Goal: Transaction & Acquisition: Purchase product/service

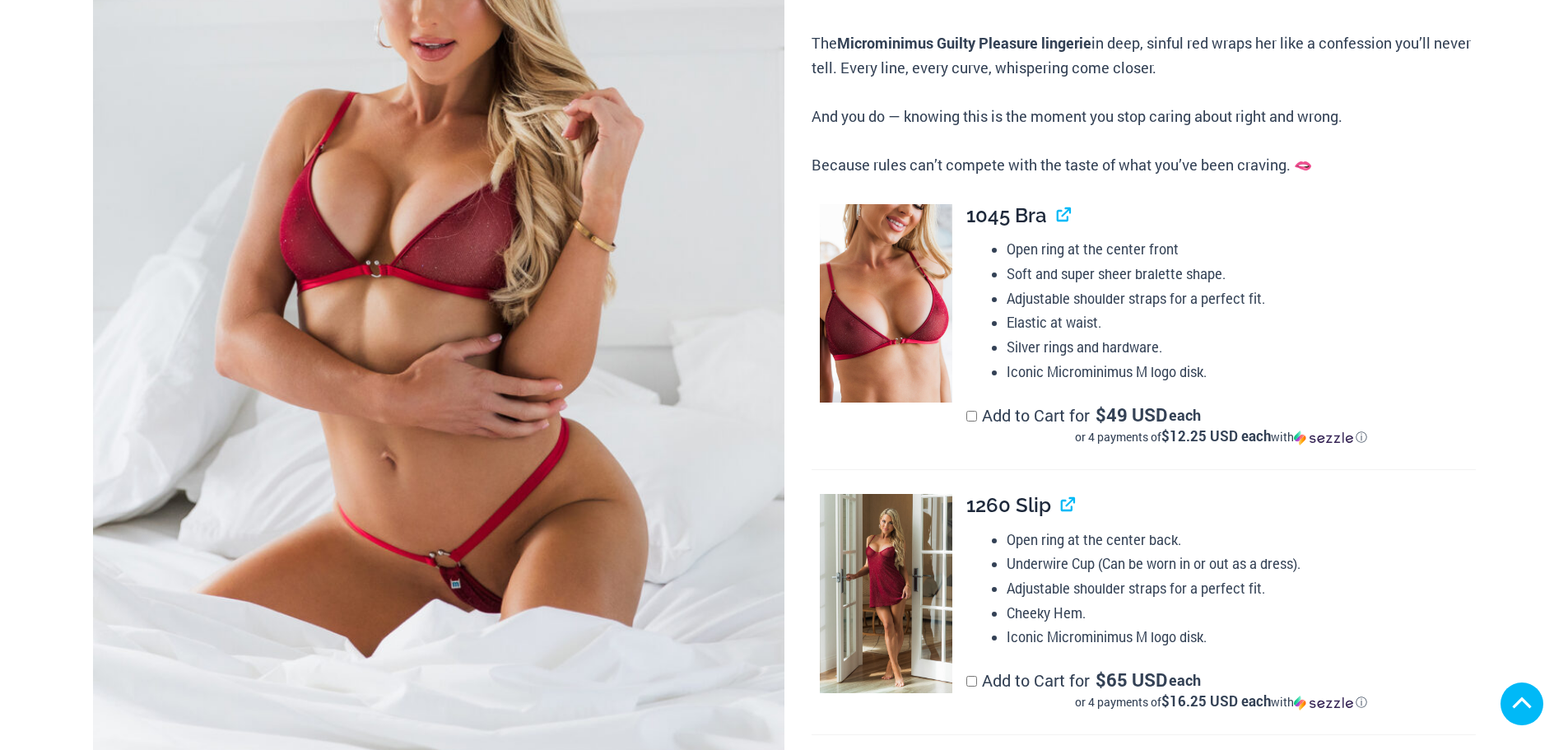
scroll to position [494, 0]
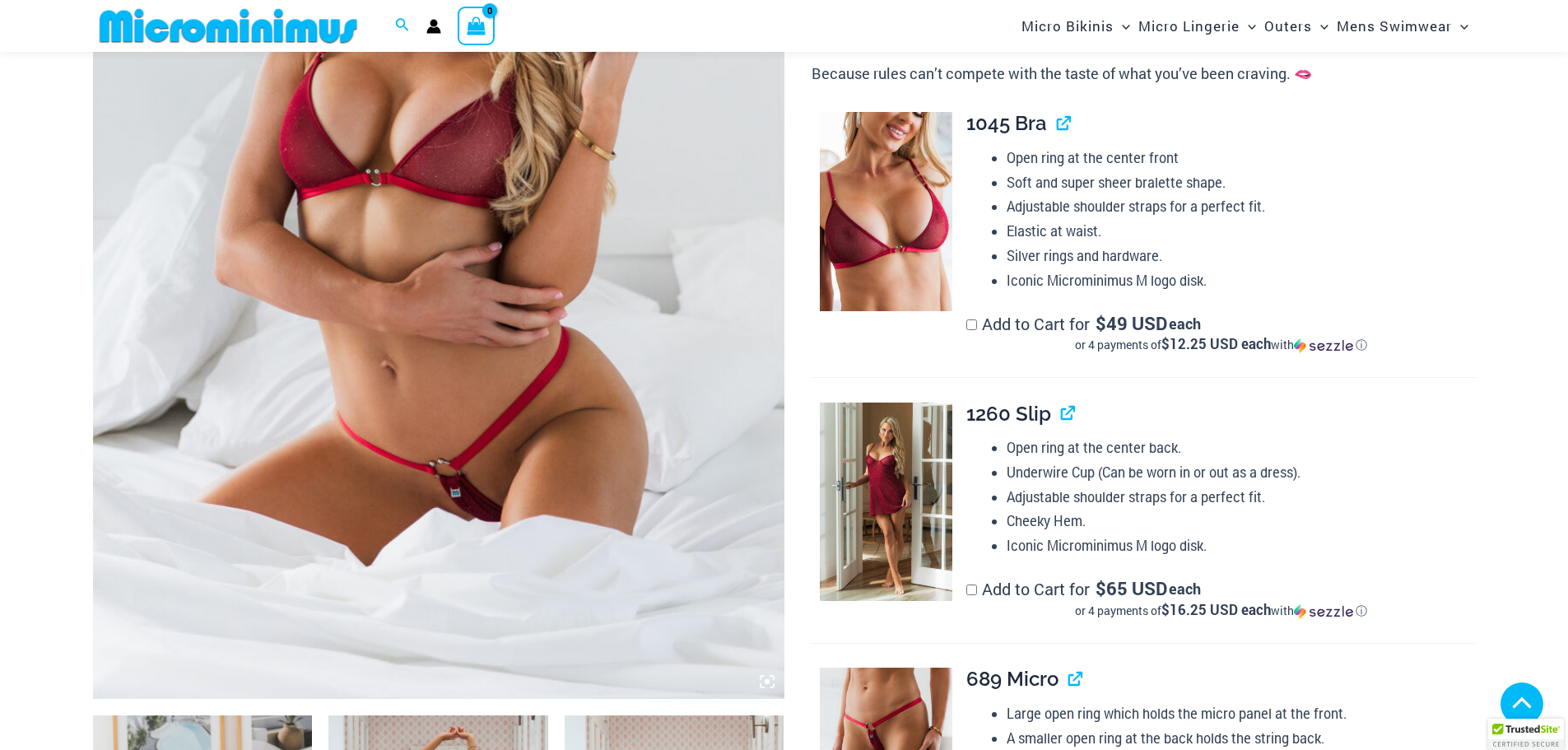
click at [614, 303] on img at bounding box center [438, 180] width 691 height 1037
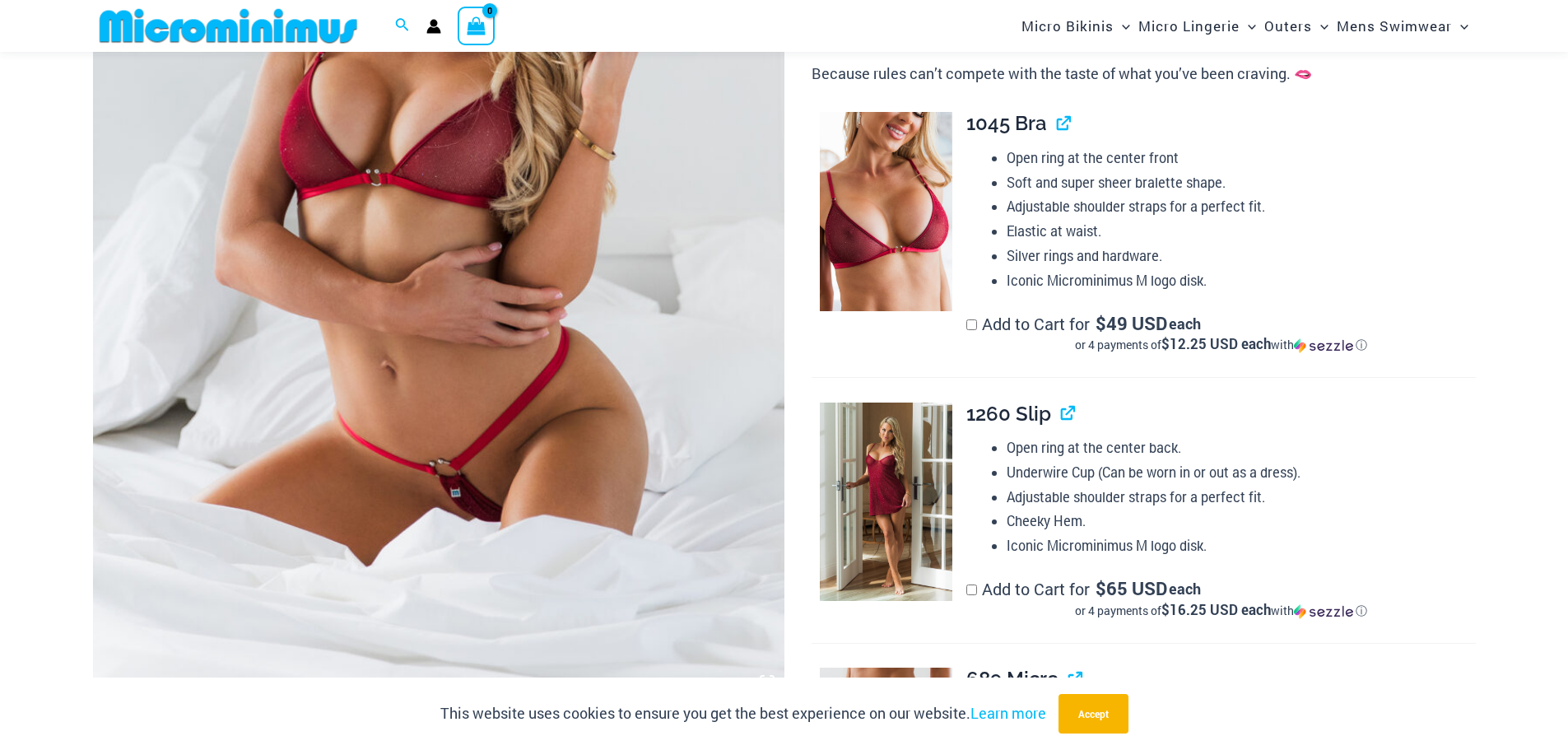
click at [429, 275] on img at bounding box center [438, 180] width 691 height 1037
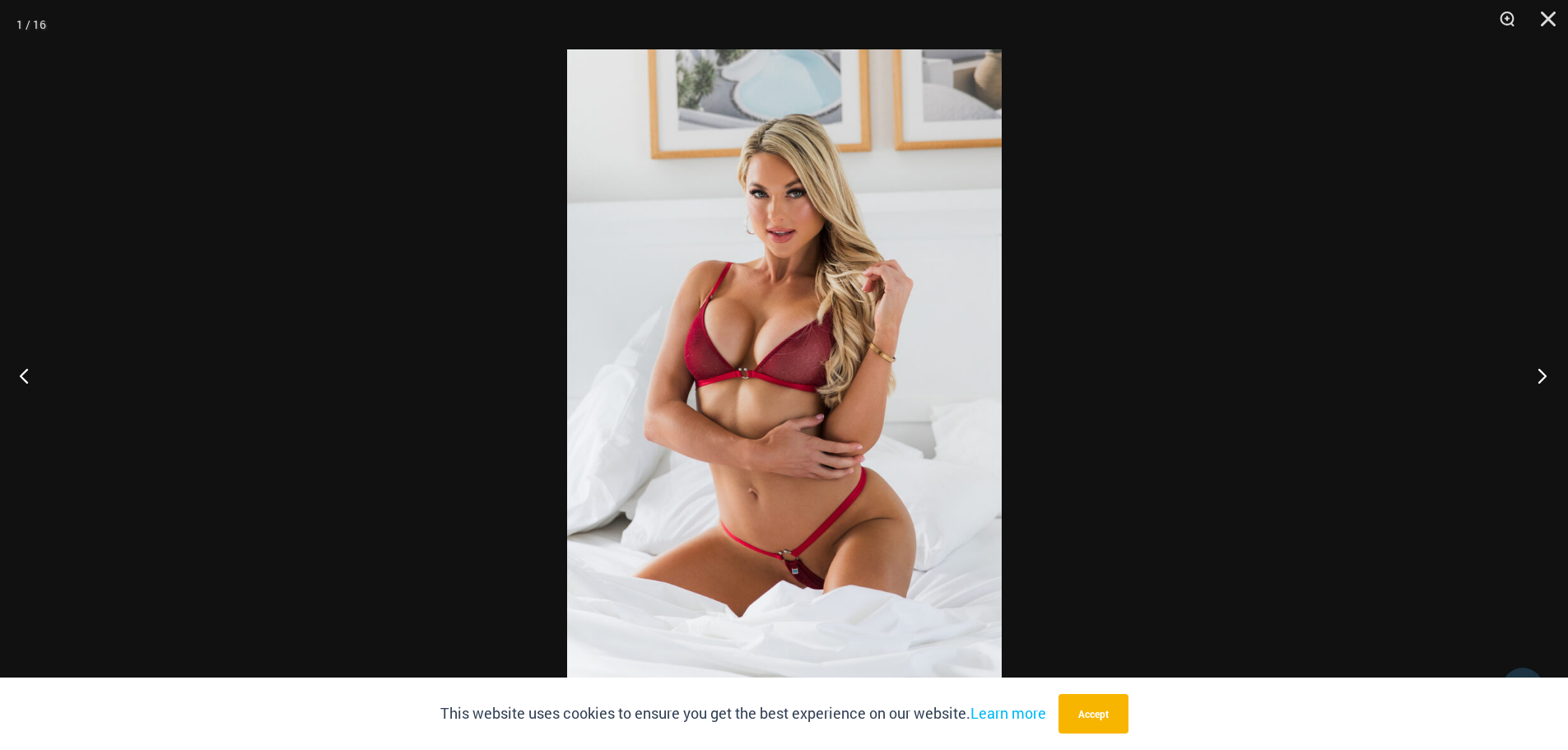
click at [1544, 375] on button "Next" at bounding box center [1537, 375] width 62 height 82
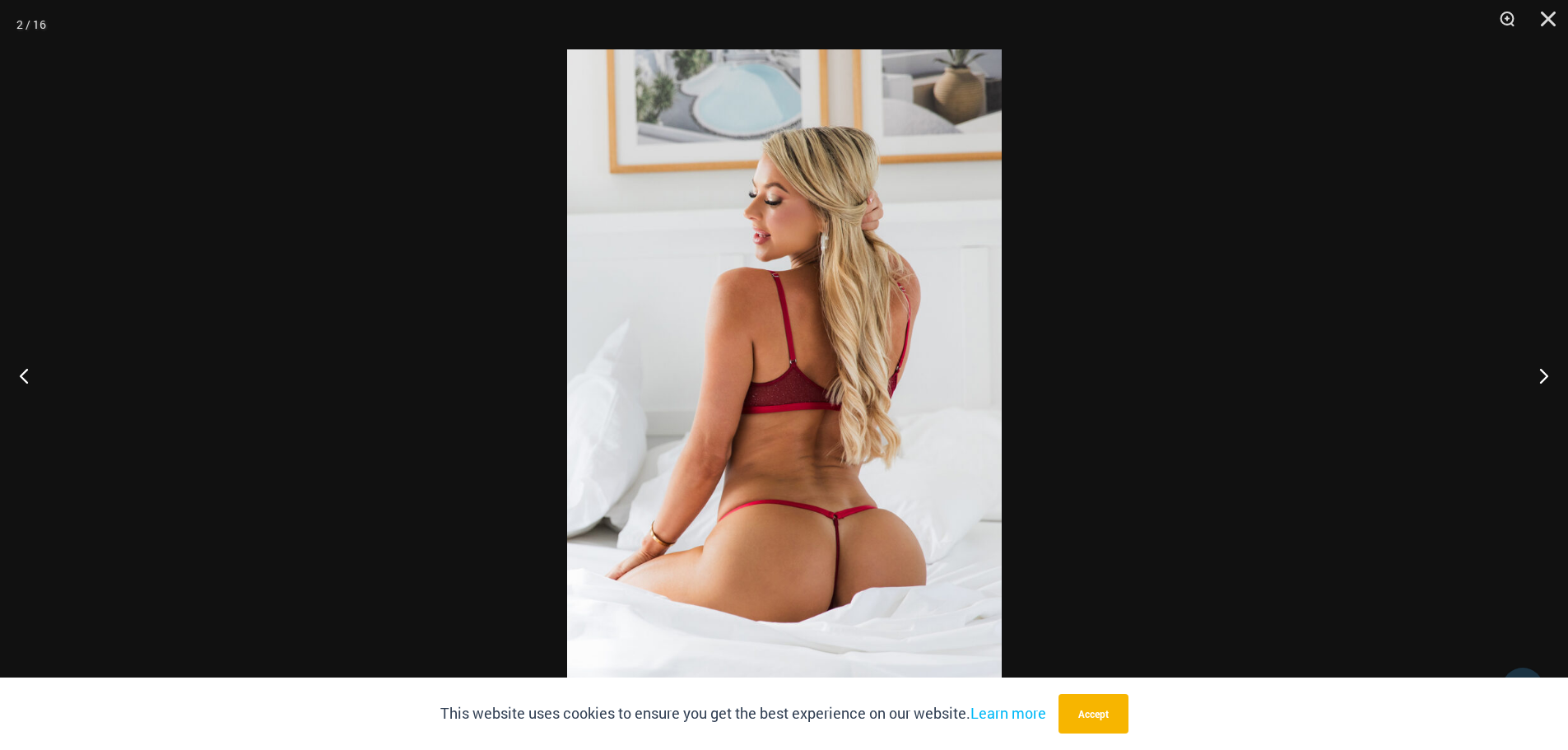
drag, startPoint x: 882, startPoint y: 250, endPoint x: 872, endPoint y: 262, distance: 15.6
click at [1540, 375] on button "Next" at bounding box center [1537, 375] width 62 height 82
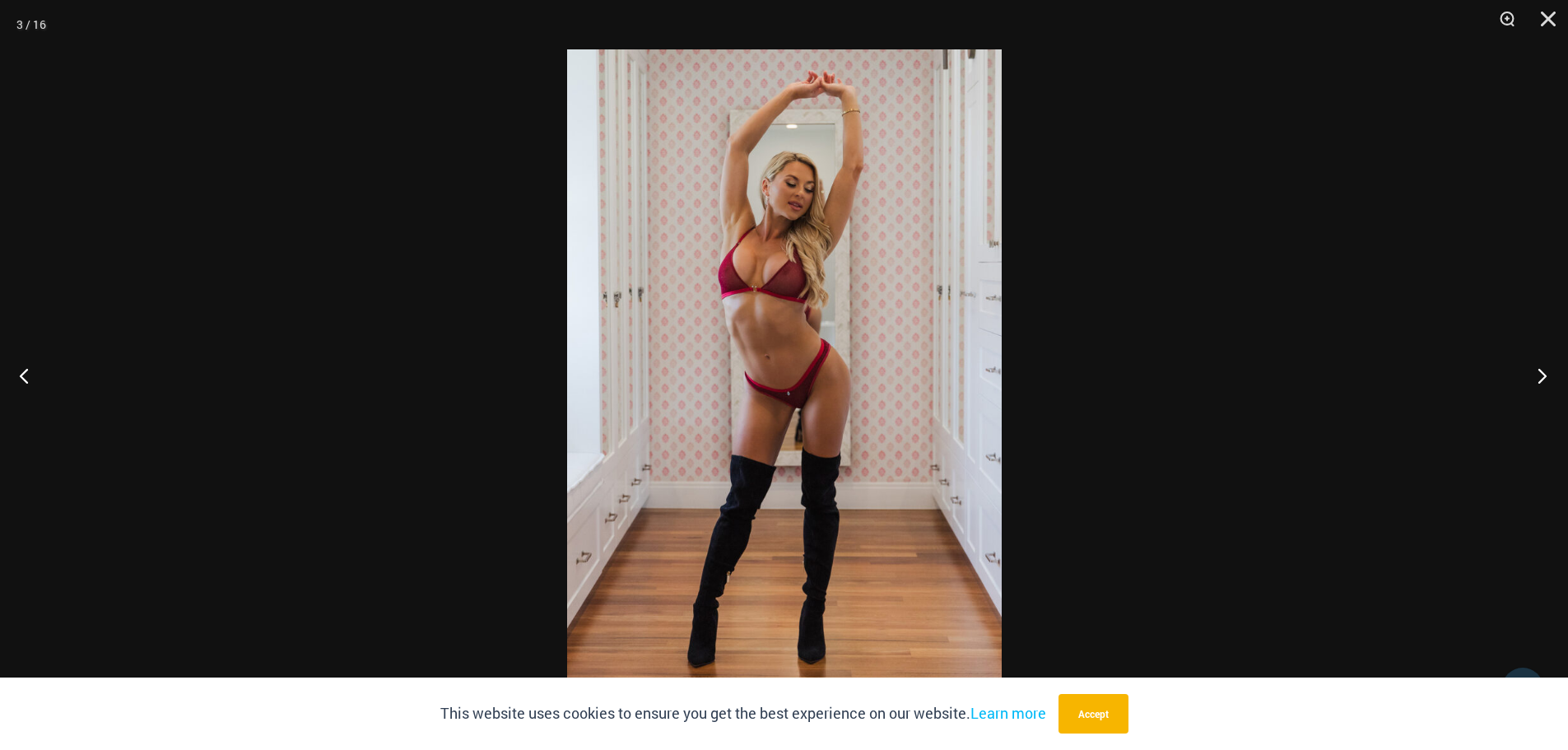
click at [1534, 381] on button "Next" at bounding box center [1537, 375] width 62 height 82
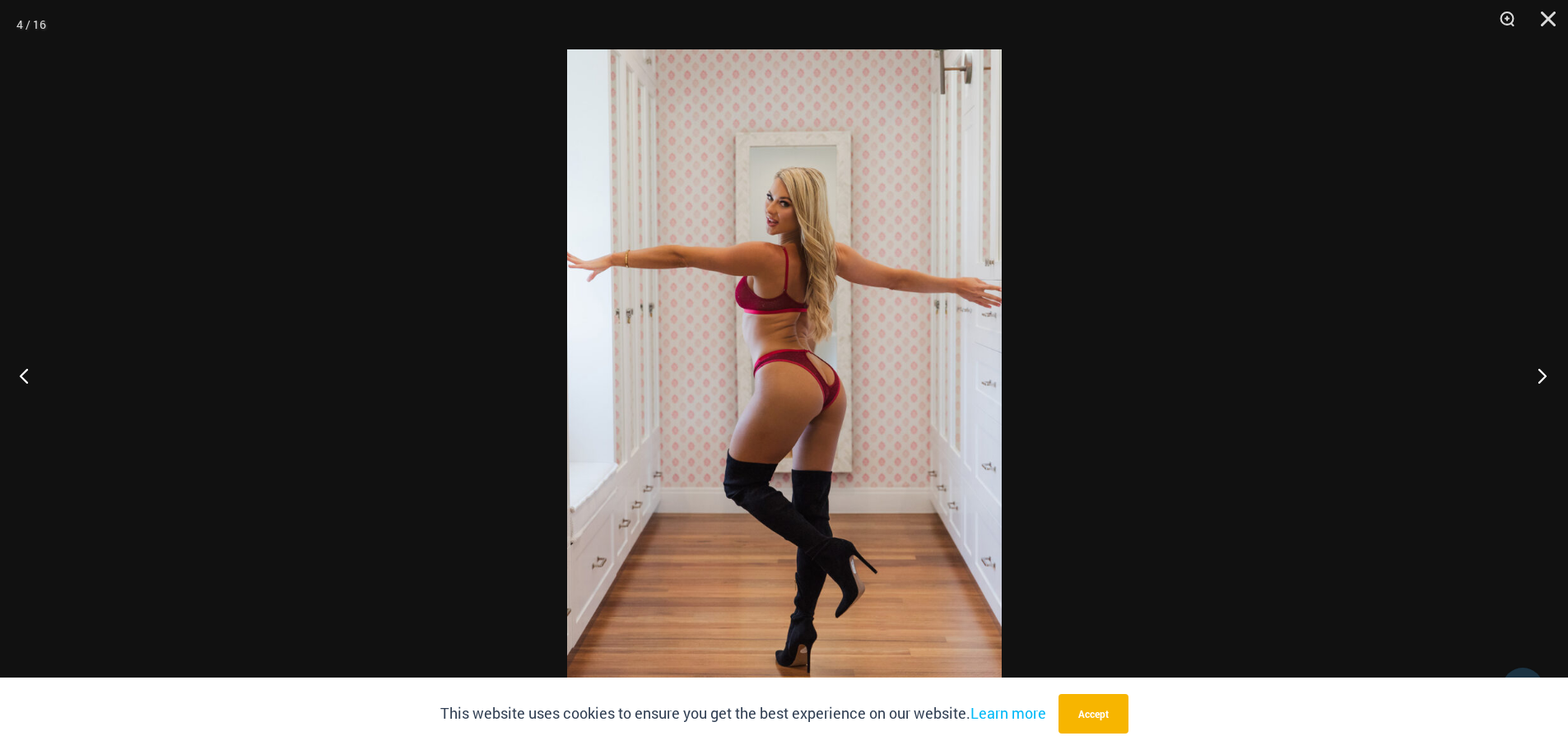
click at [1542, 385] on button "Next" at bounding box center [1537, 375] width 62 height 82
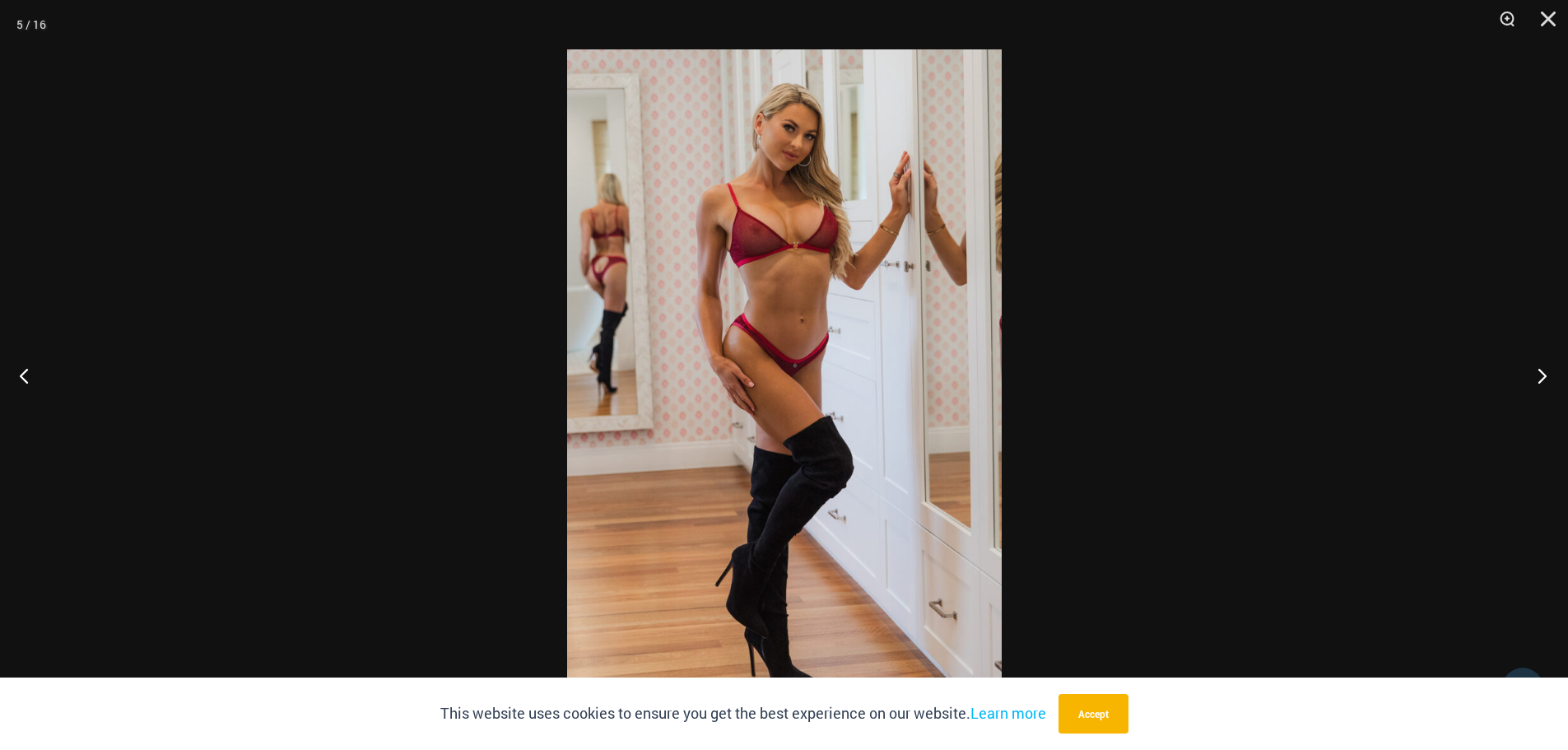
click at [1550, 374] on button "Next" at bounding box center [1537, 375] width 62 height 82
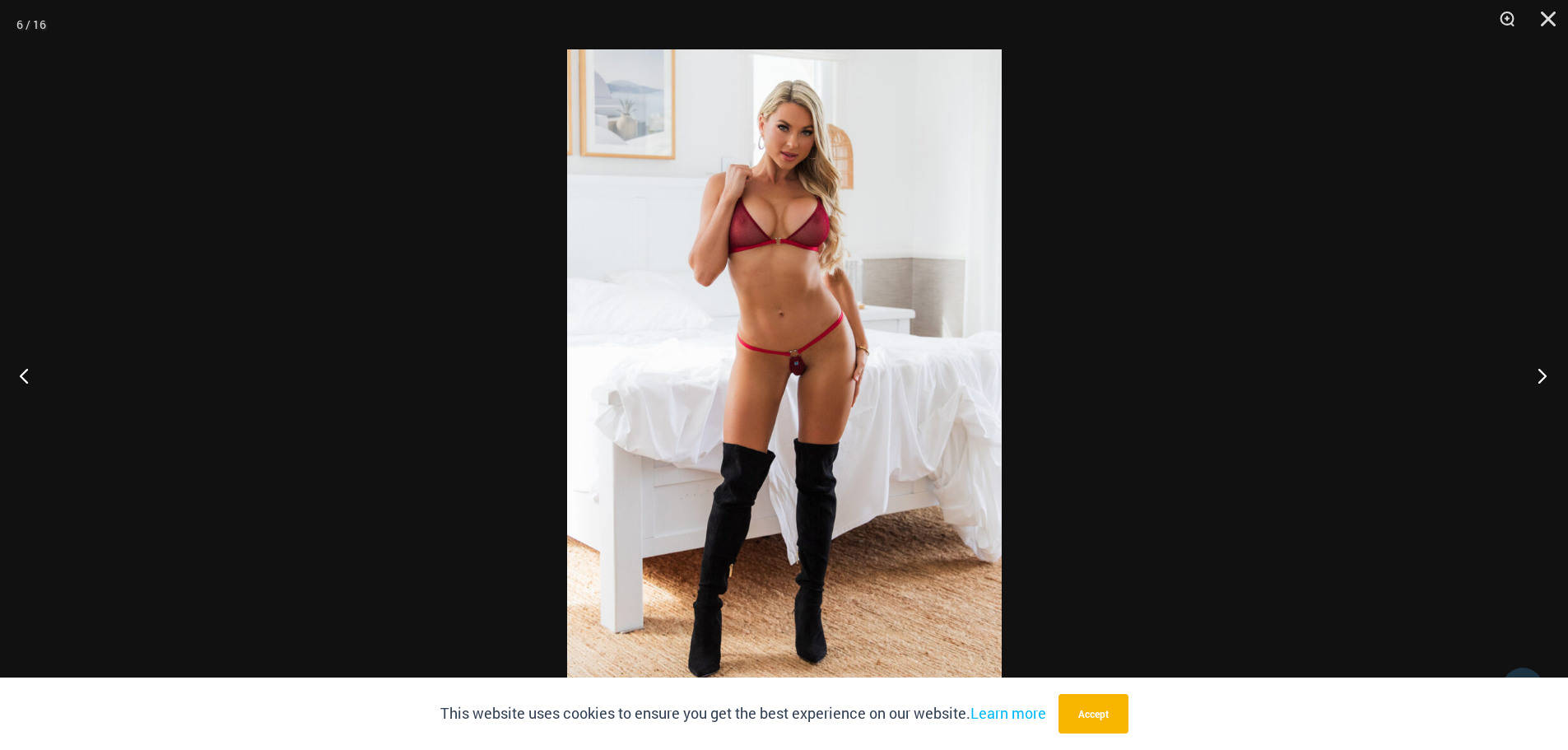
click at [1549, 379] on button "Next" at bounding box center [1537, 375] width 62 height 82
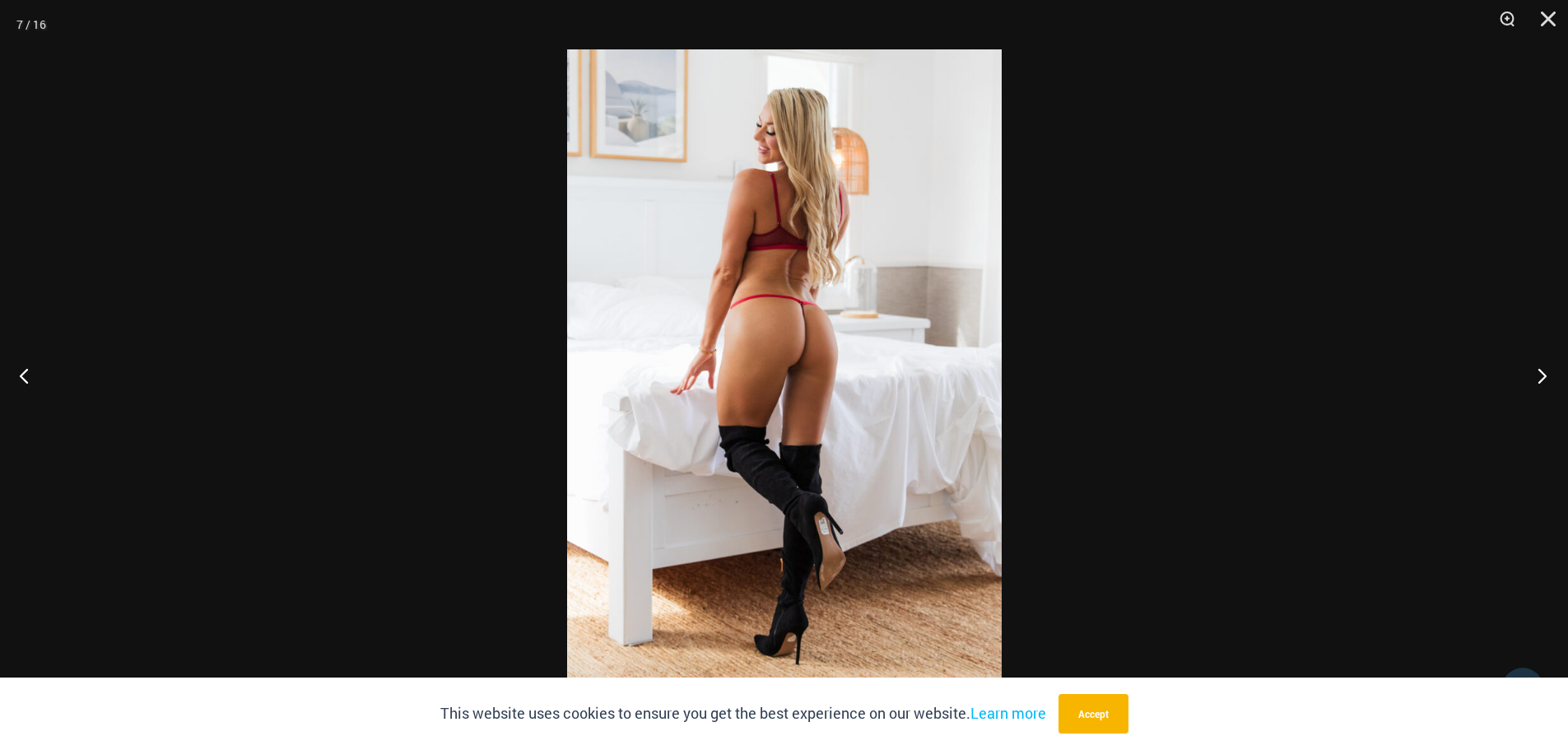
click at [1543, 373] on button "Next" at bounding box center [1537, 375] width 62 height 82
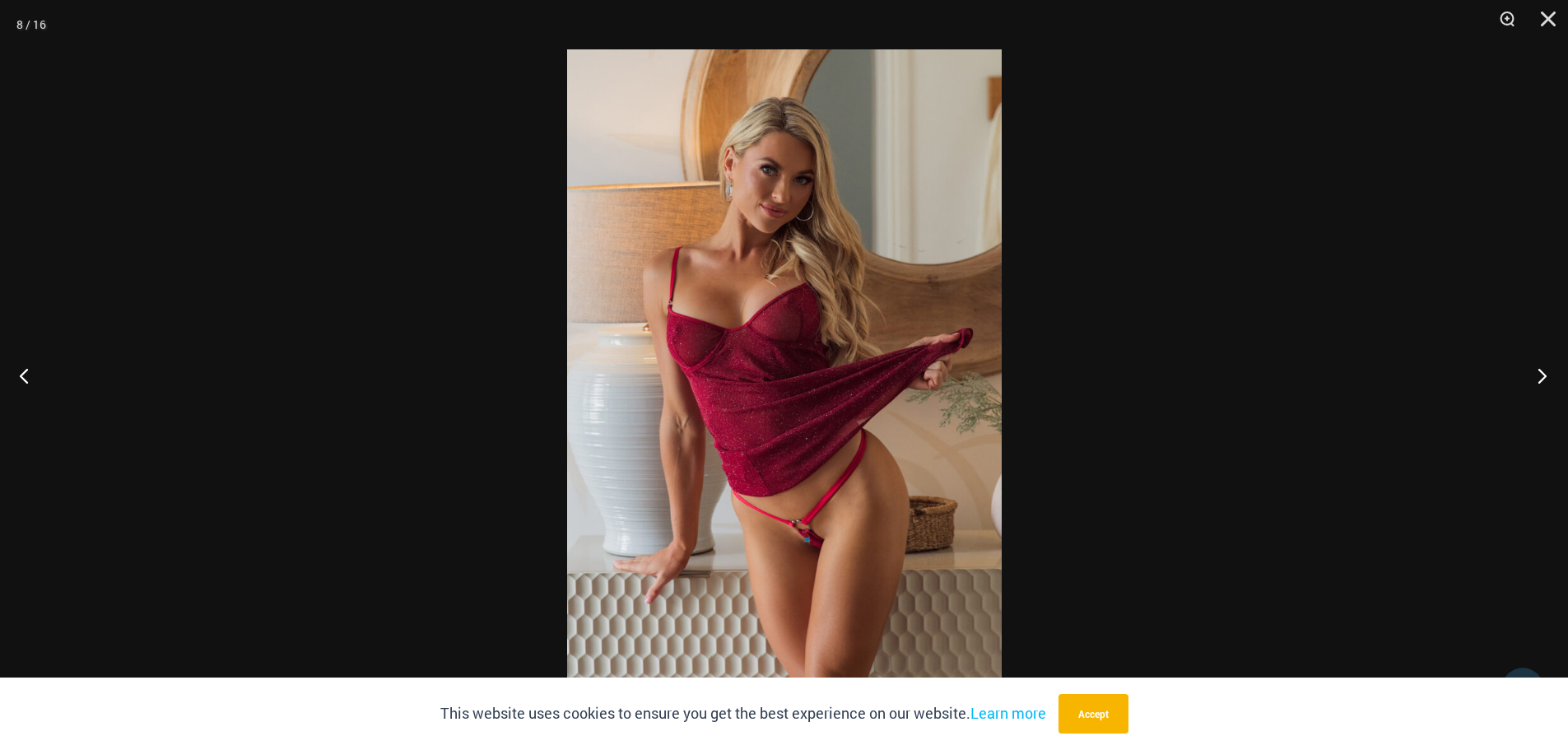
click at [1544, 382] on button "Next" at bounding box center [1537, 375] width 62 height 82
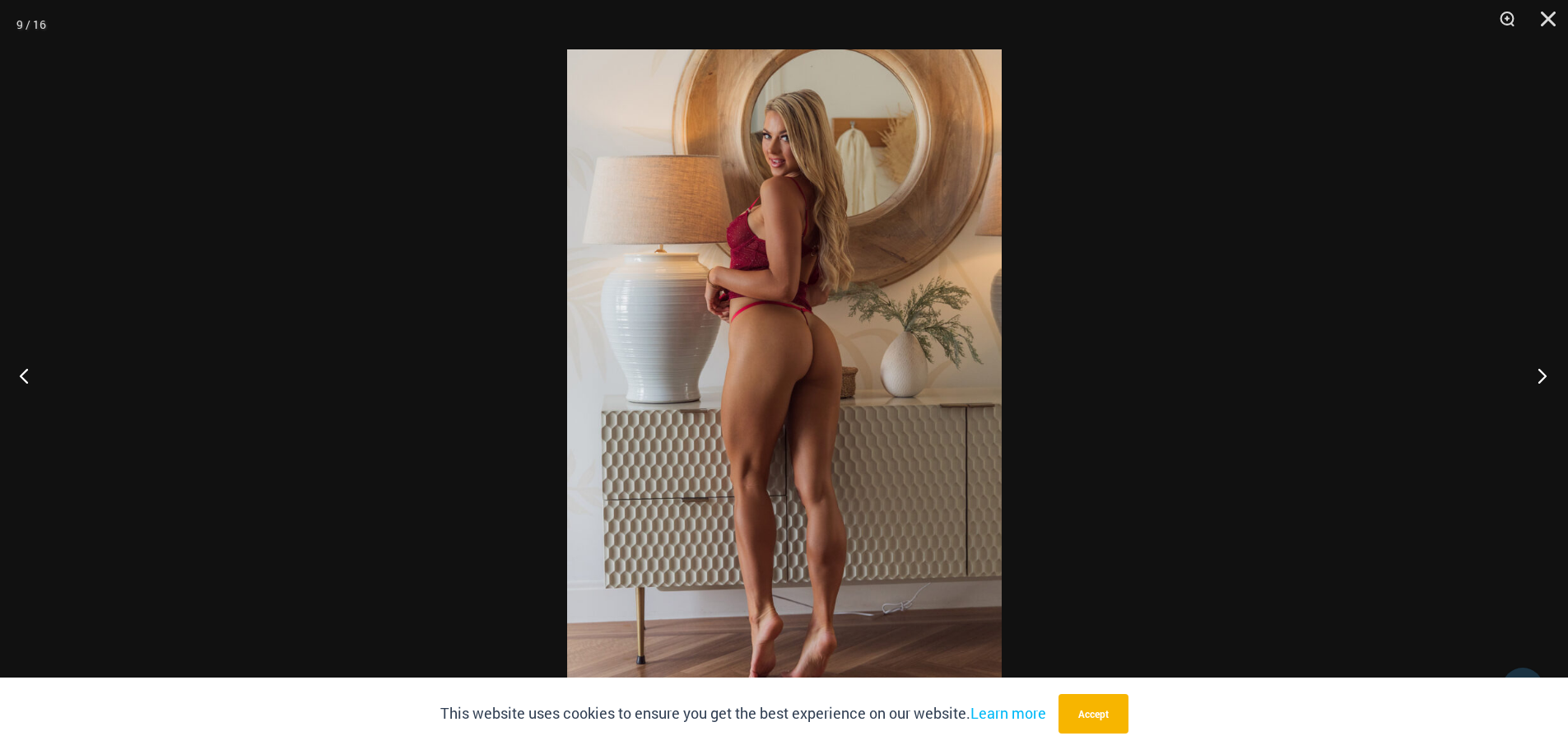
click at [1542, 378] on button "Next" at bounding box center [1537, 375] width 62 height 82
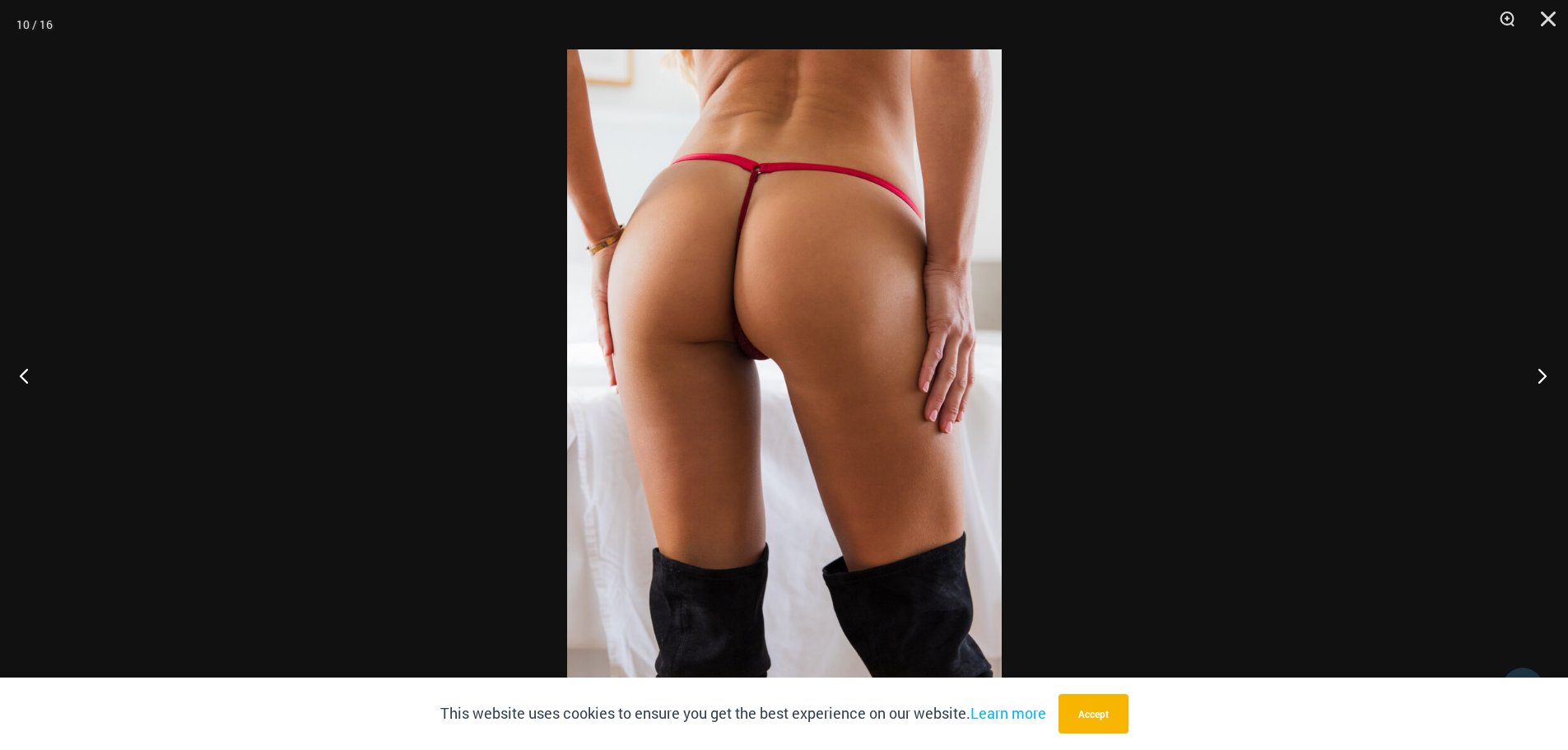
click at [1539, 365] on button "Next" at bounding box center [1537, 375] width 62 height 82
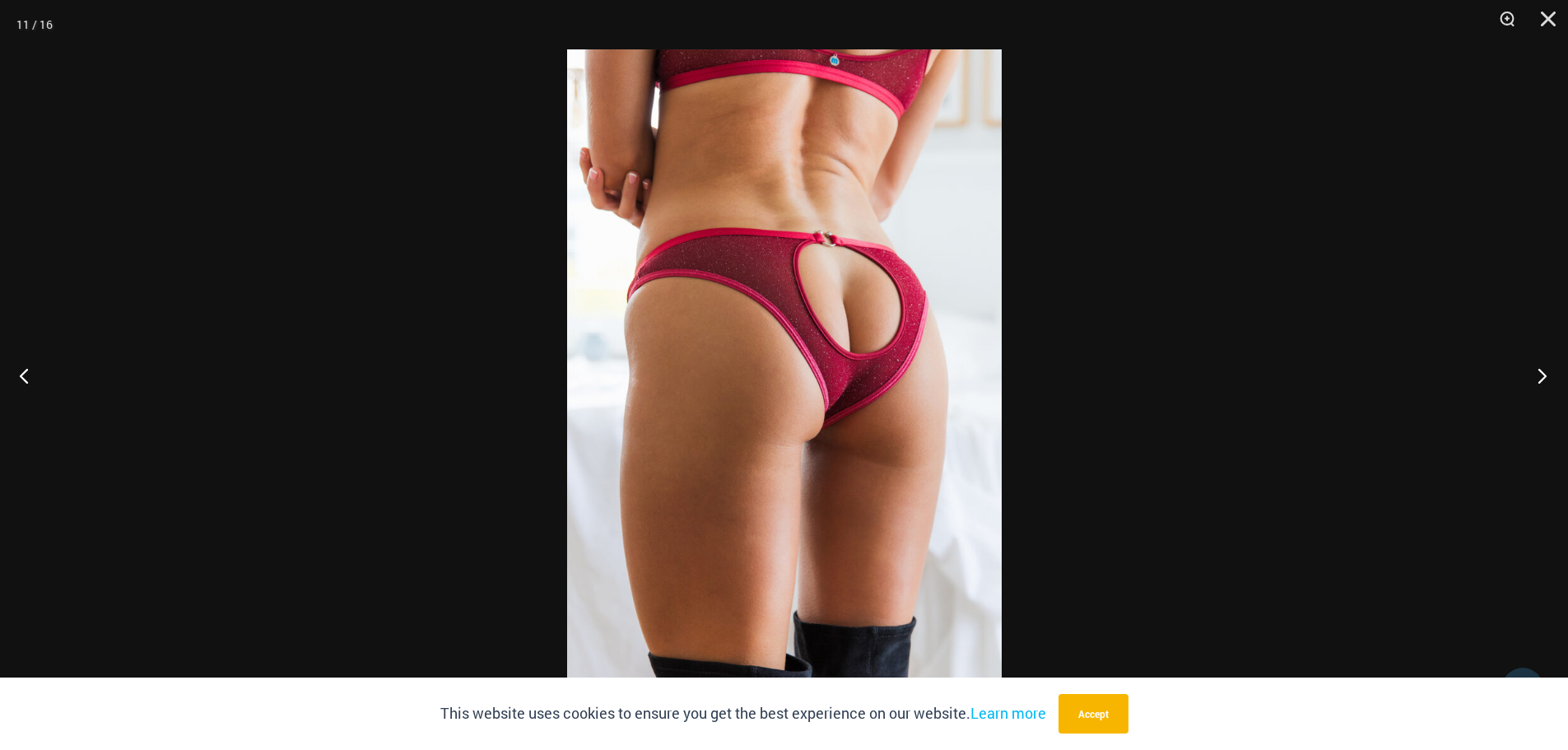
click at [1547, 361] on button "Next" at bounding box center [1537, 375] width 62 height 82
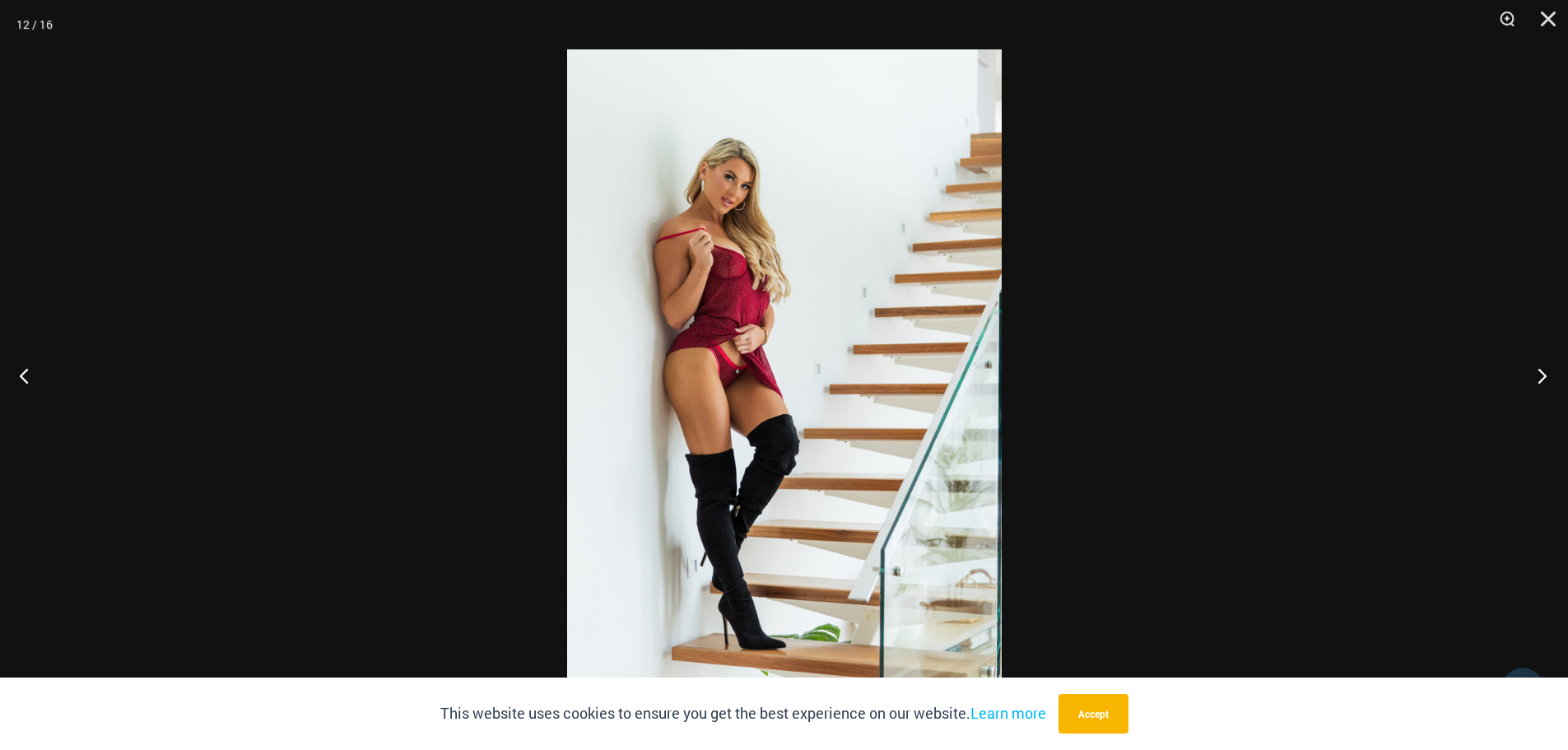
click at [1544, 377] on button "Next" at bounding box center [1537, 375] width 62 height 82
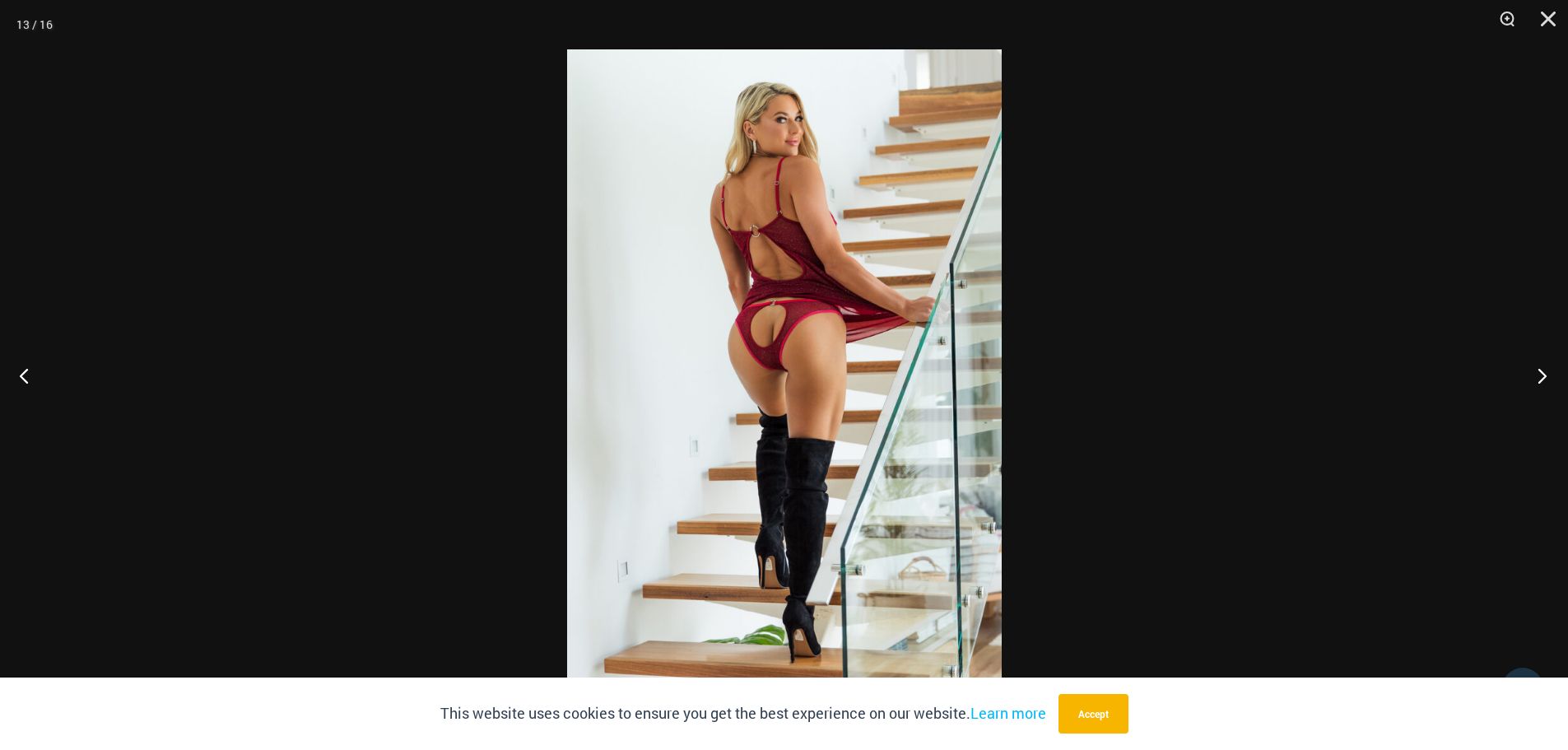
click at [1547, 376] on button "Next" at bounding box center [1537, 375] width 62 height 82
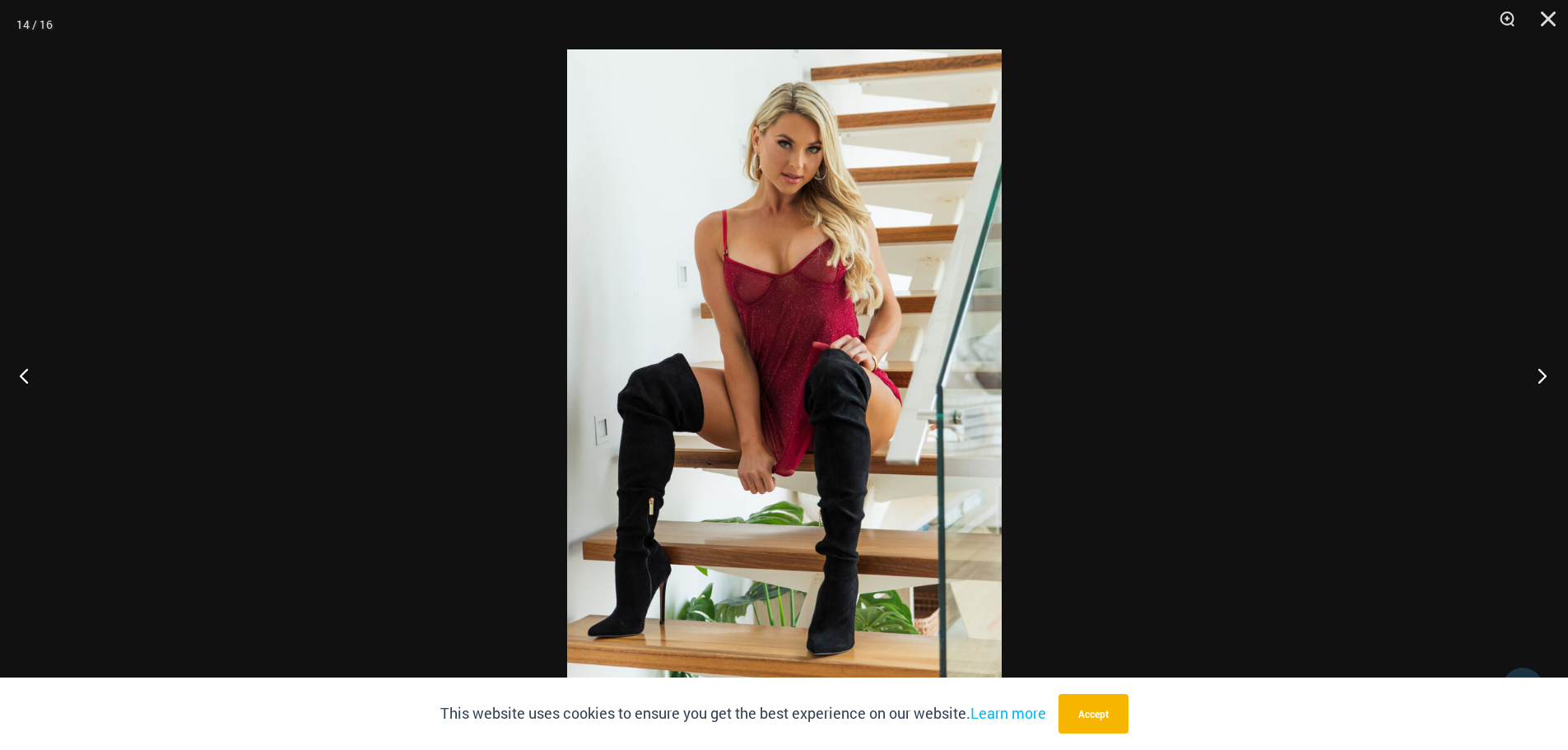
click at [1541, 370] on button "Next" at bounding box center [1537, 375] width 62 height 82
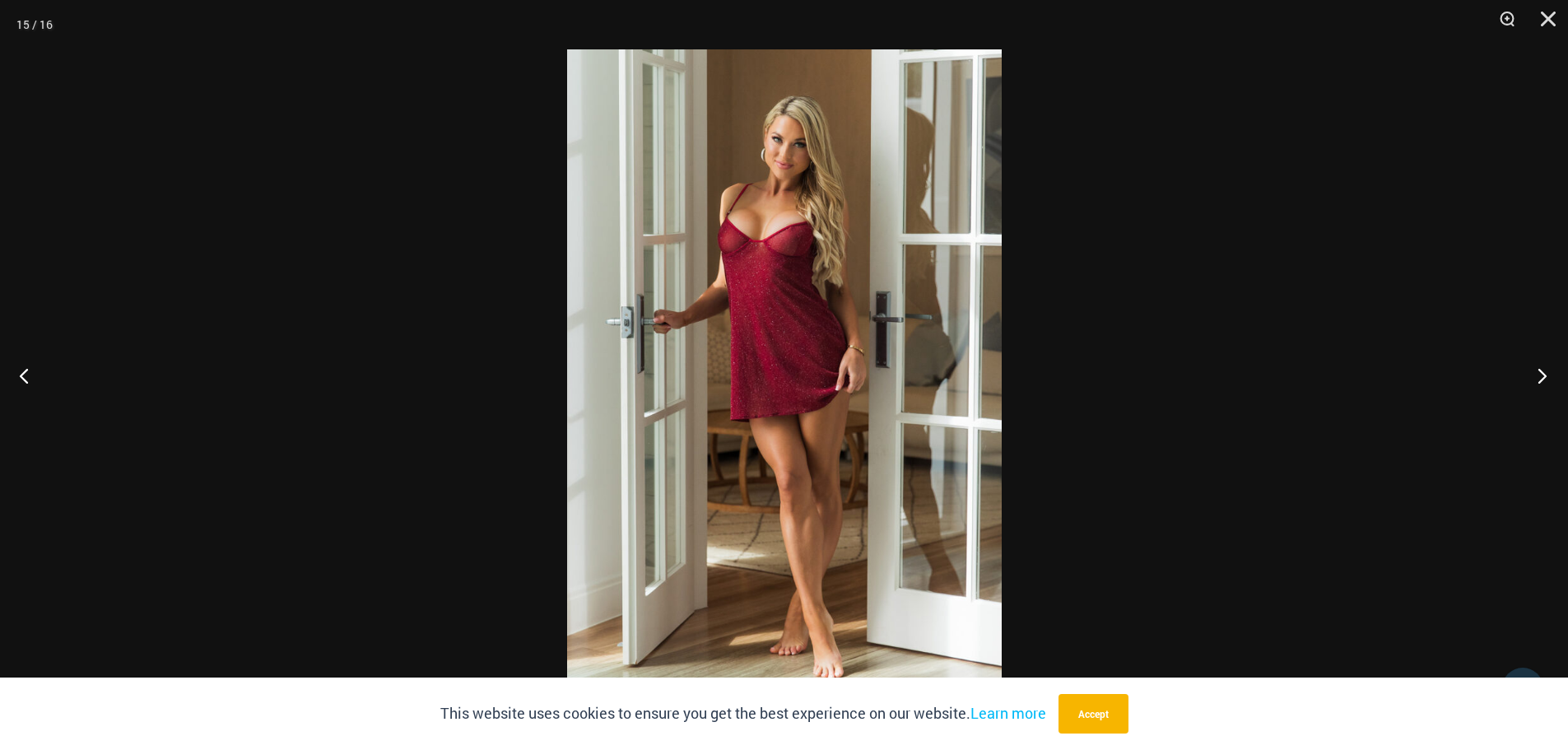
click at [1533, 366] on button "Next" at bounding box center [1537, 375] width 62 height 82
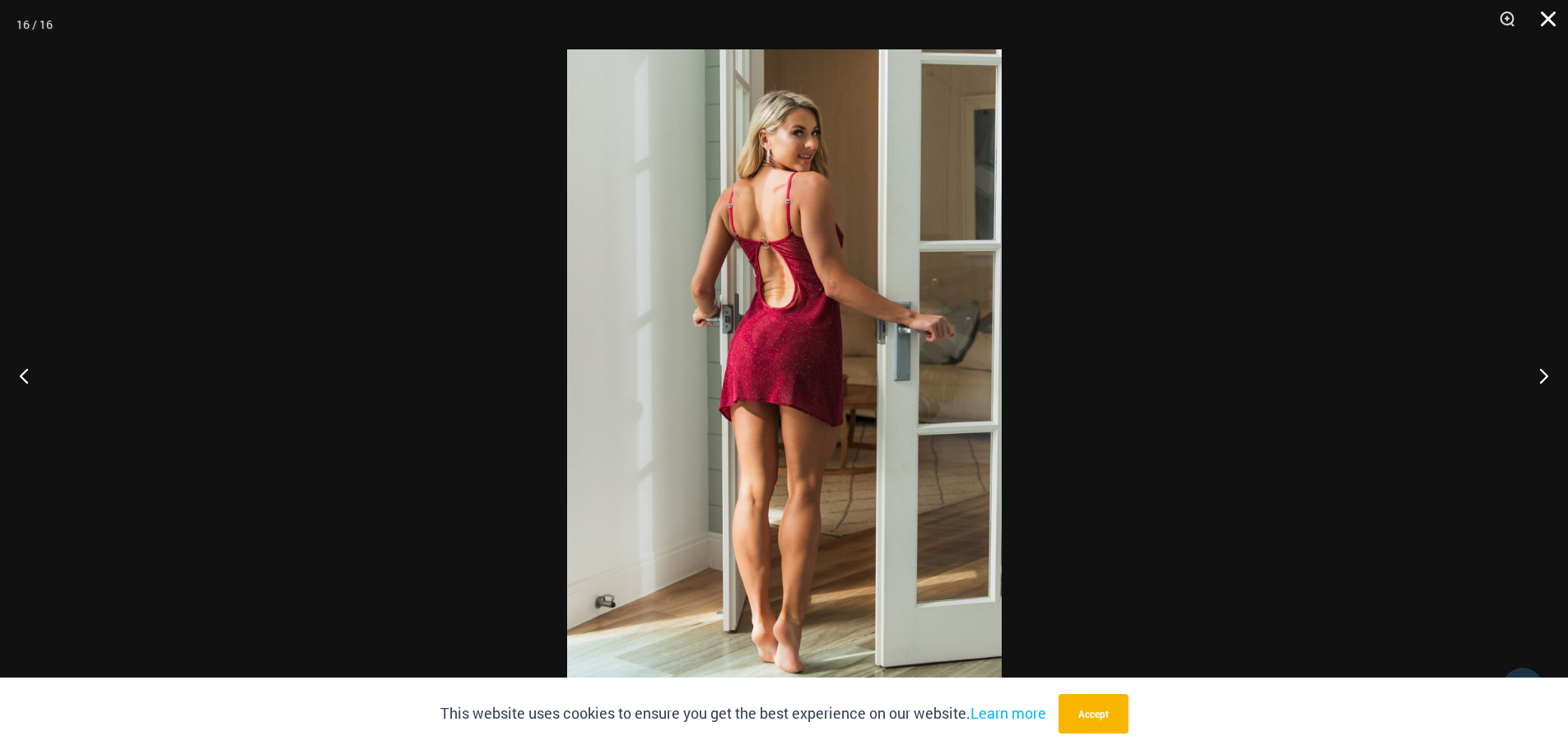
click at [1560, 5] on button "Close" at bounding box center [1542, 25] width 41 height 49
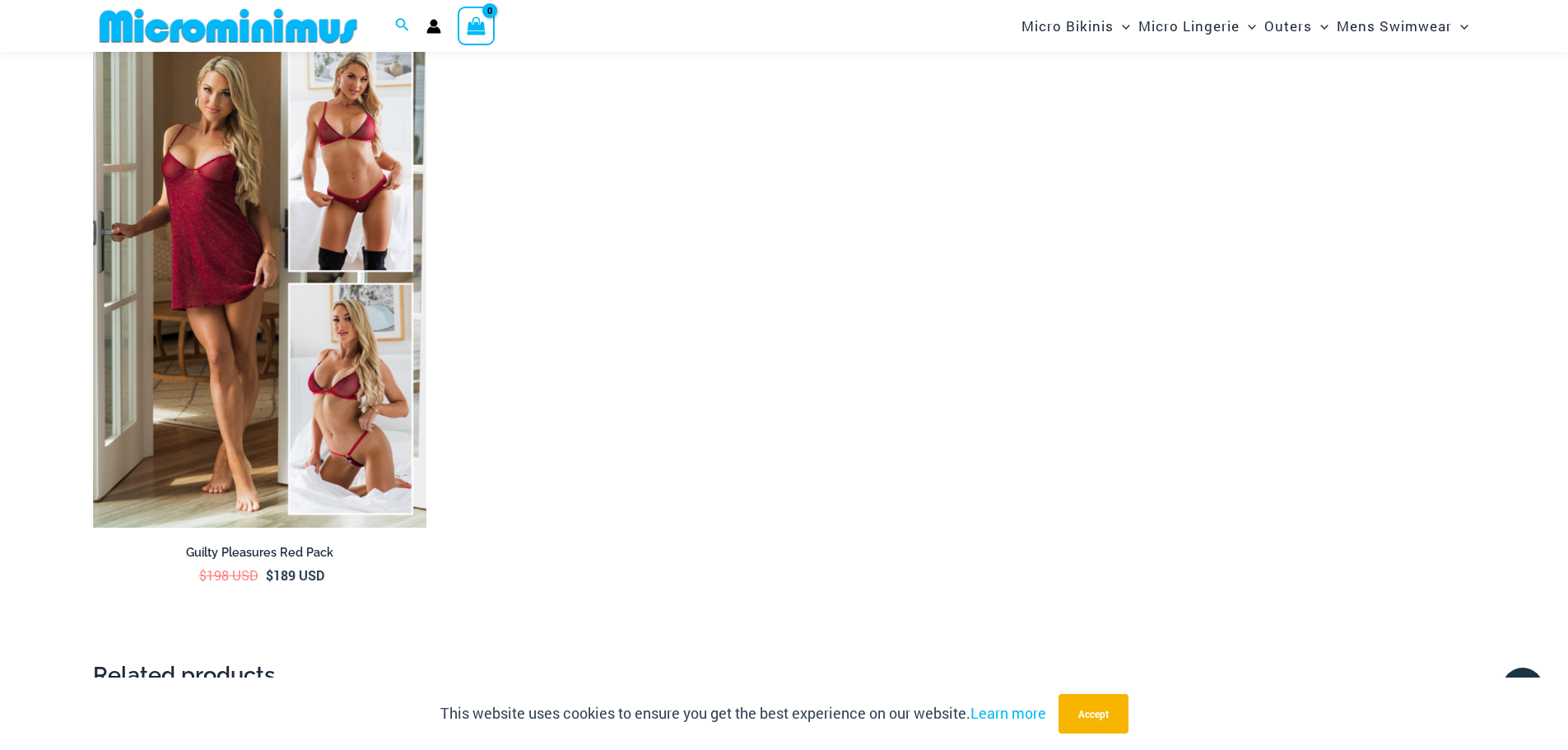
scroll to position [2880, 0]
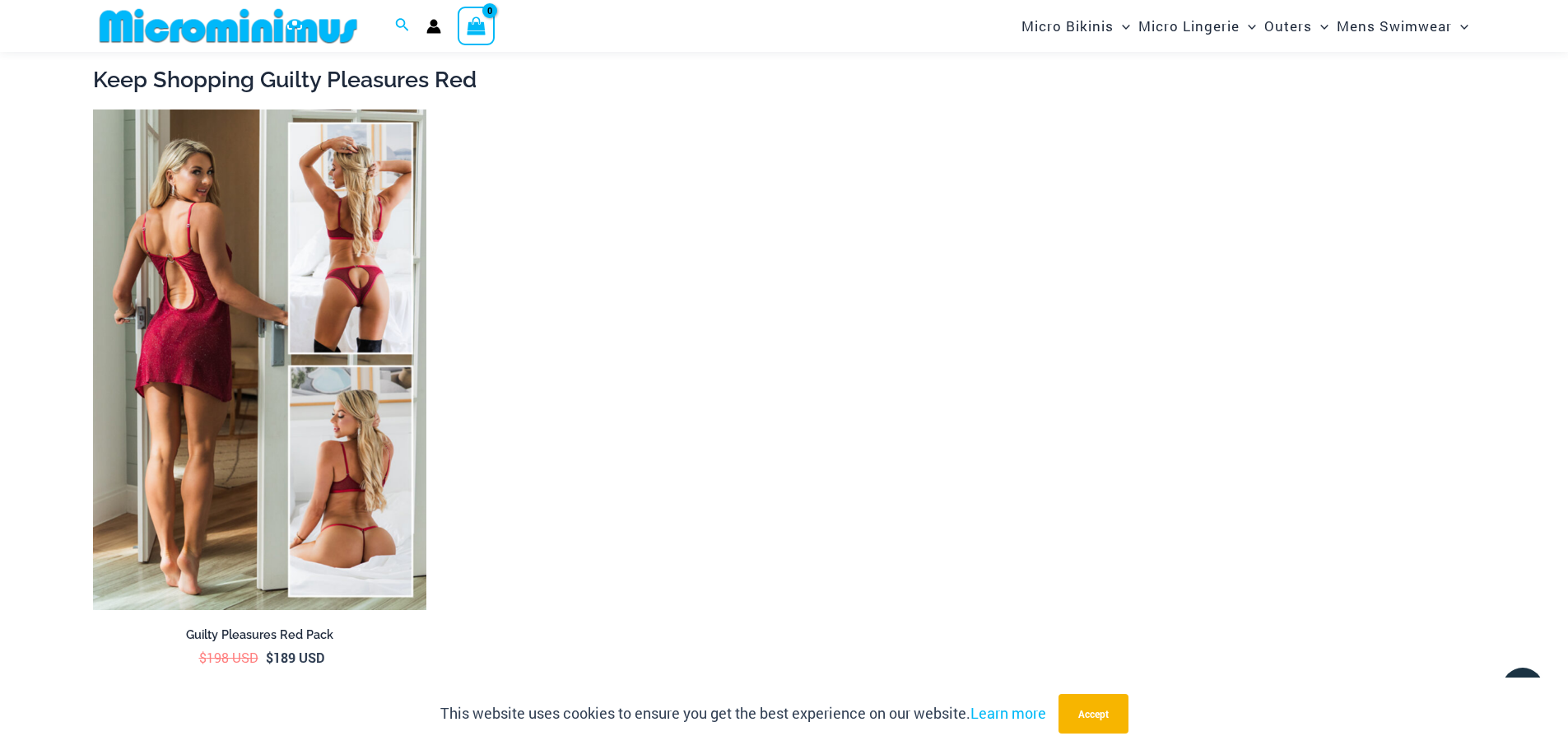
click at [184, 315] on img at bounding box center [260, 359] width 334 height 500
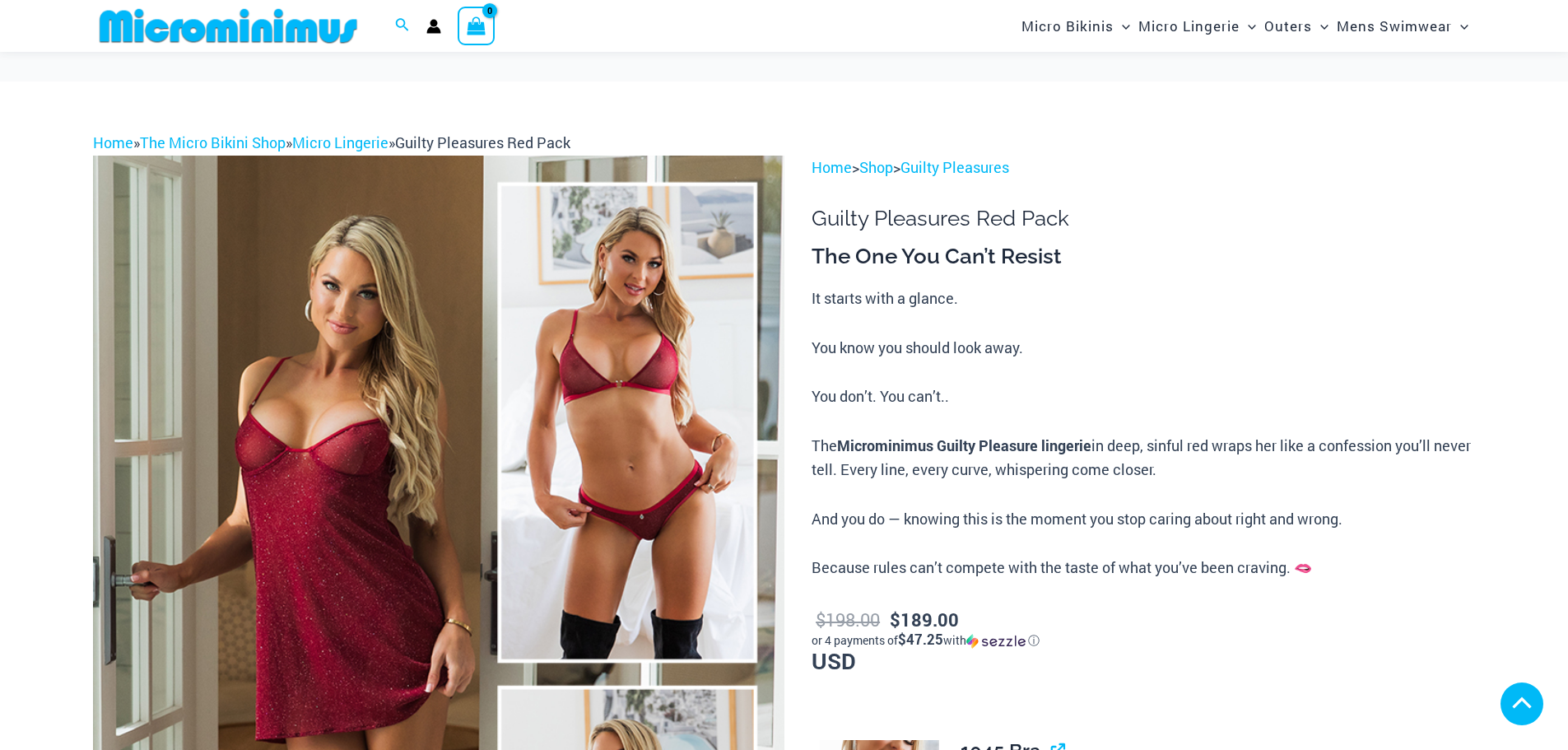
scroll to position [329, 0]
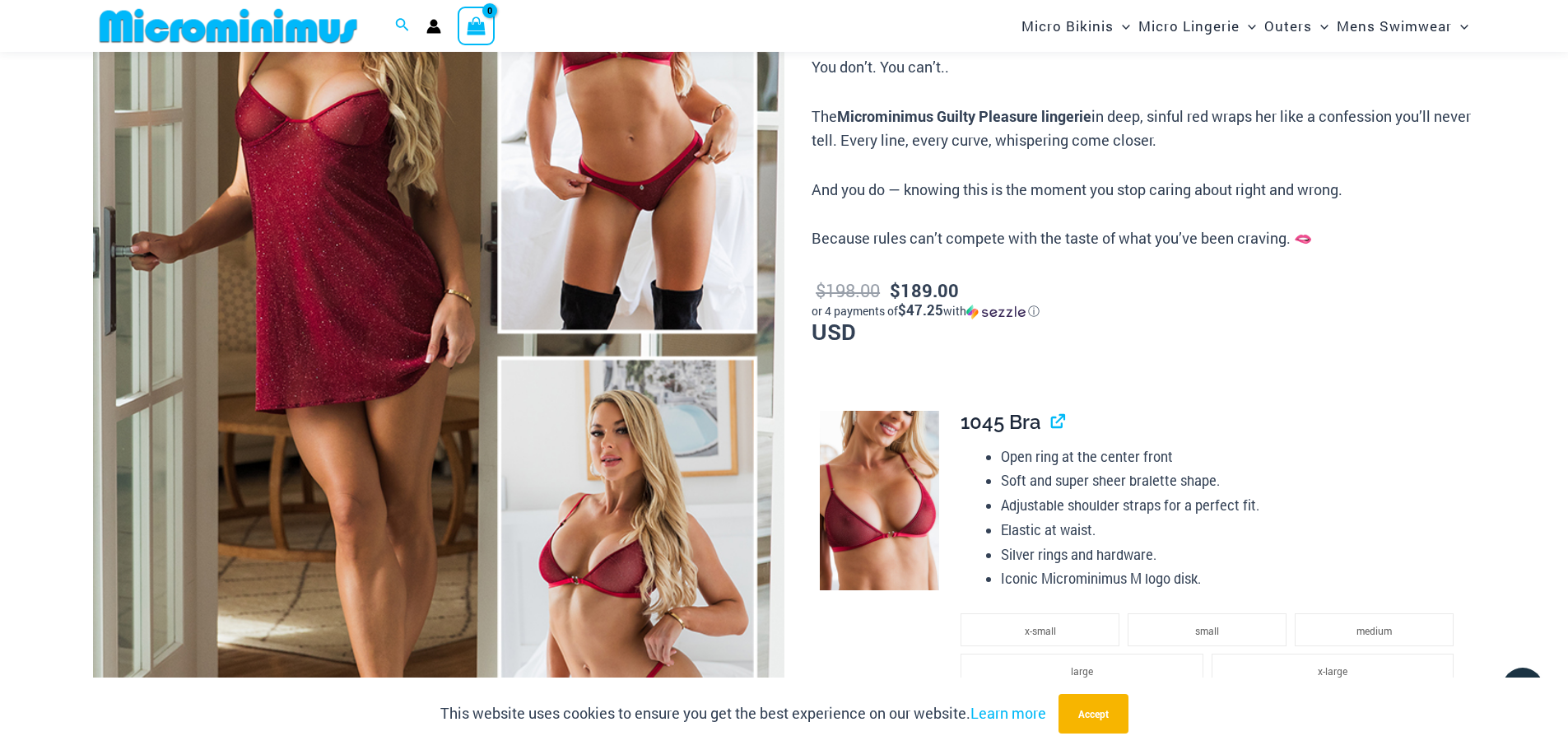
click at [385, 249] on img at bounding box center [438, 344] width 691 height 1037
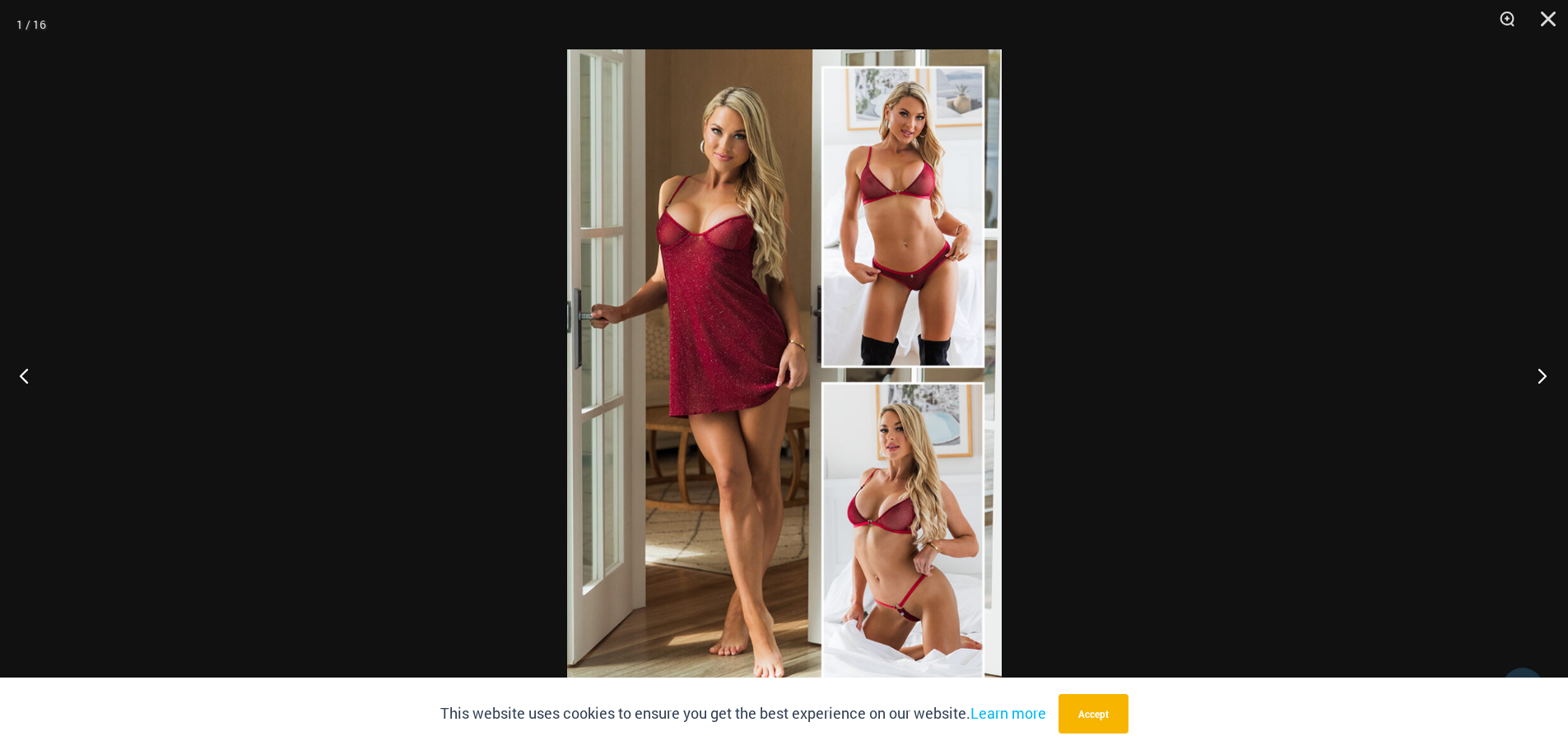
click at [1541, 370] on button "Next" at bounding box center [1537, 375] width 62 height 82
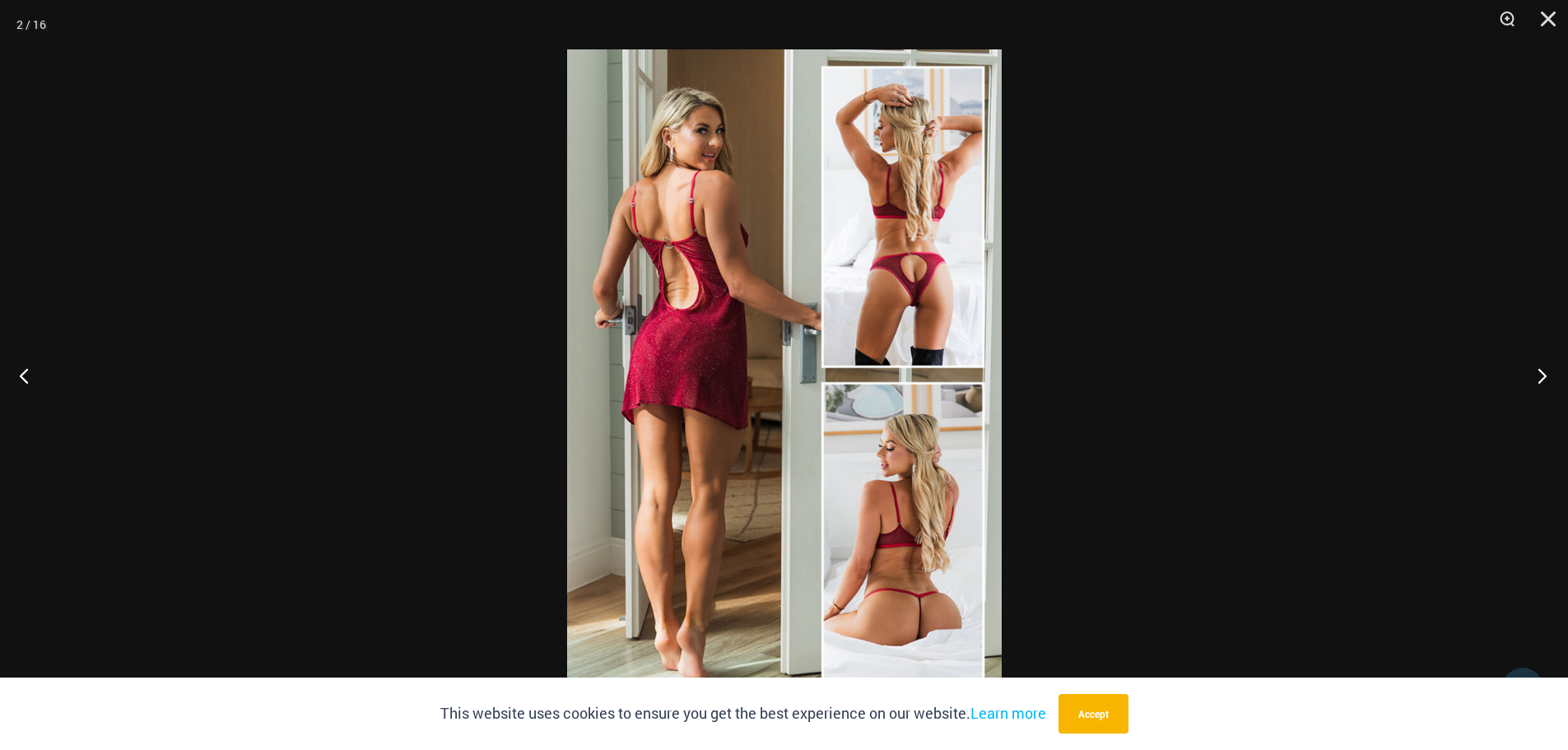
click at [1543, 364] on button "Next" at bounding box center [1537, 375] width 62 height 82
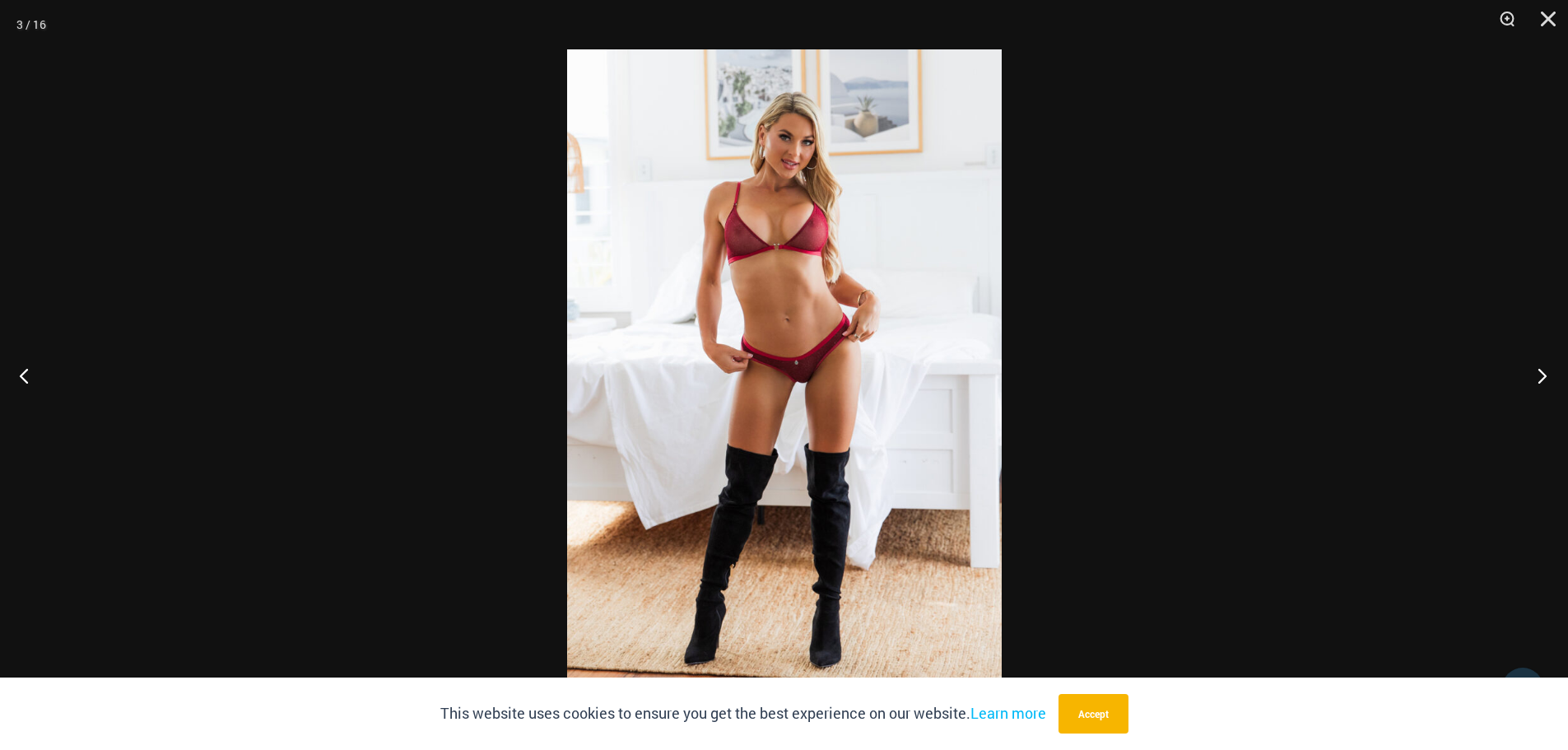
click at [1555, 374] on button "Next" at bounding box center [1537, 375] width 62 height 82
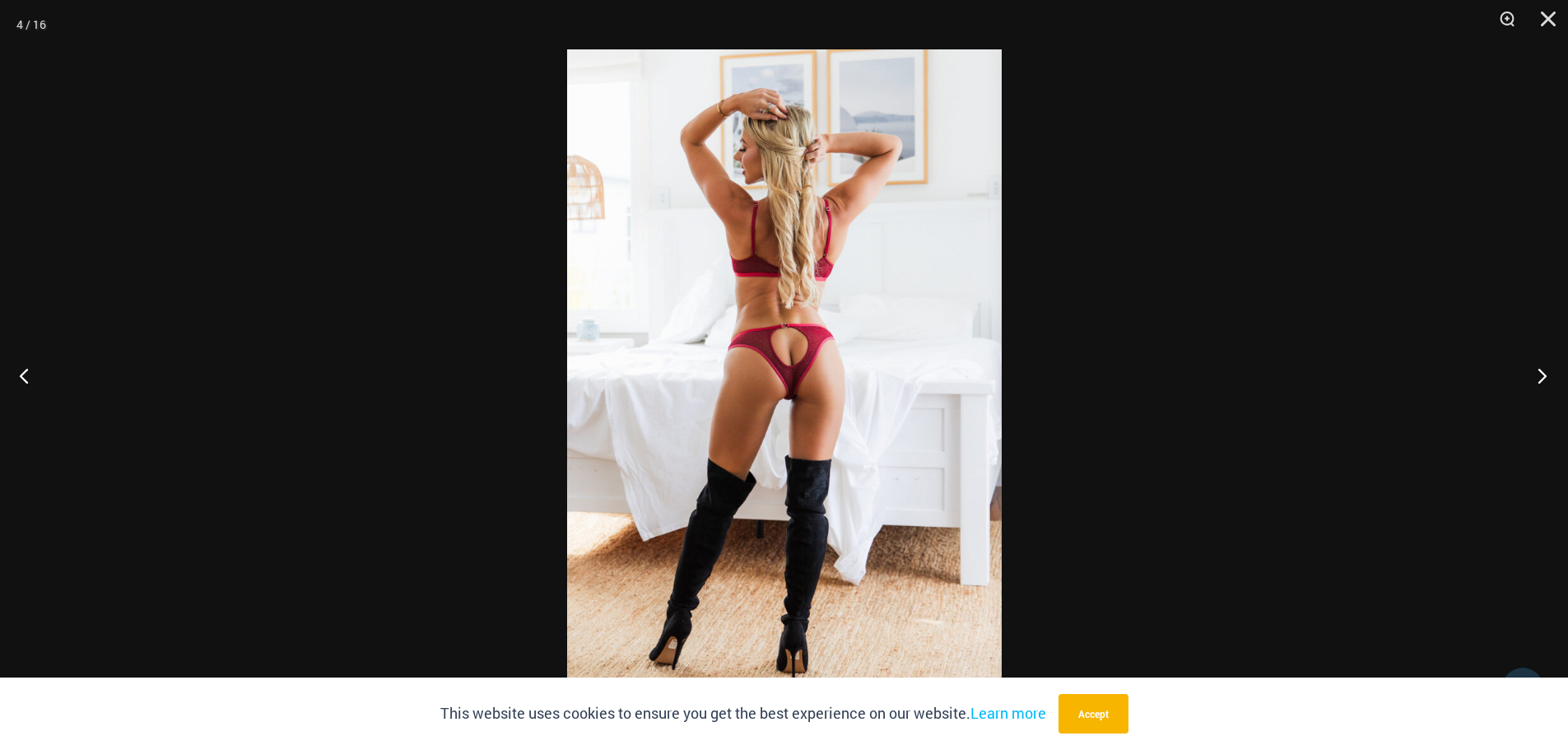
click at [1538, 369] on button "Next" at bounding box center [1537, 375] width 62 height 82
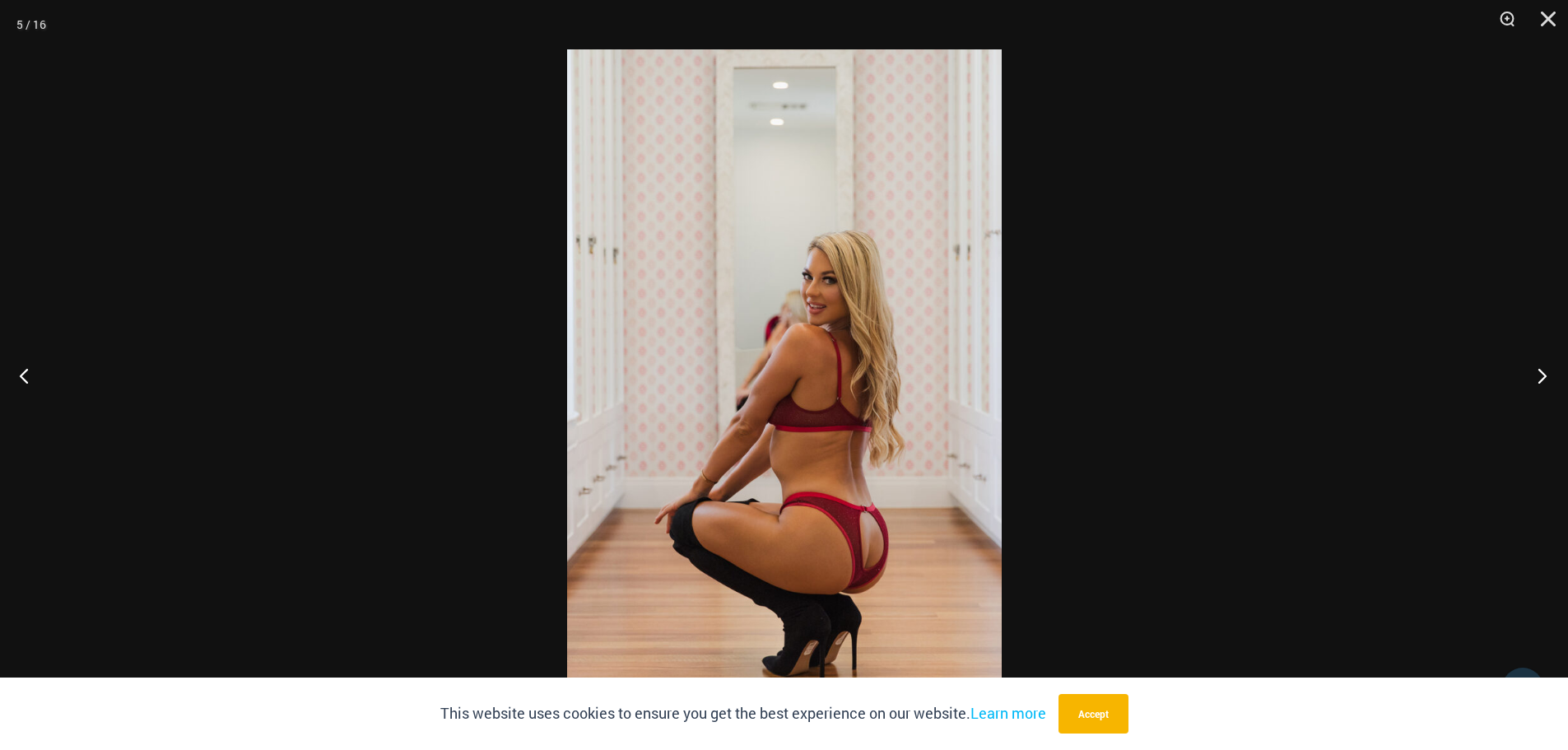
click at [1539, 370] on button "Next" at bounding box center [1537, 375] width 62 height 82
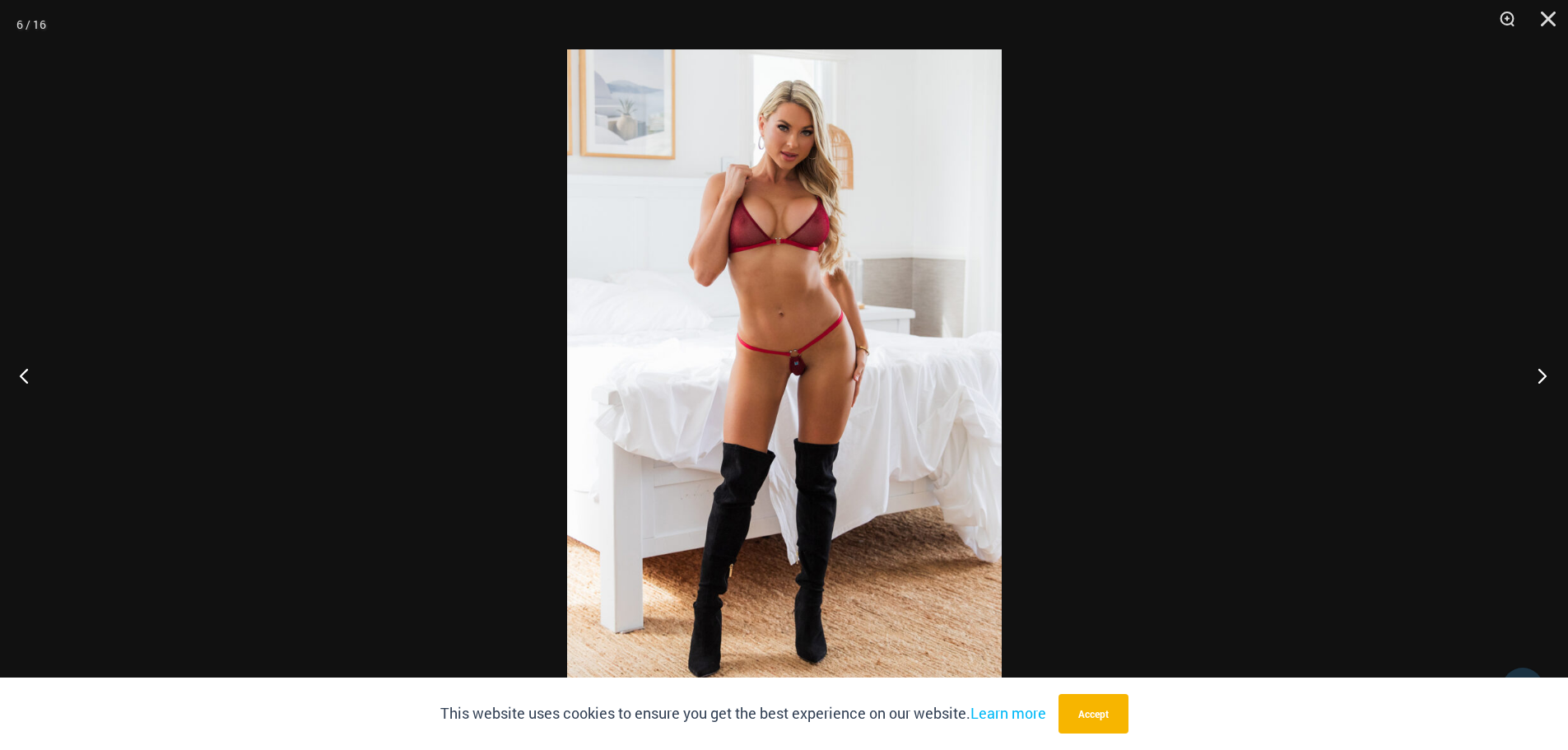
click at [1534, 374] on button "Next" at bounding box center [1537, 375] width 62 height 82
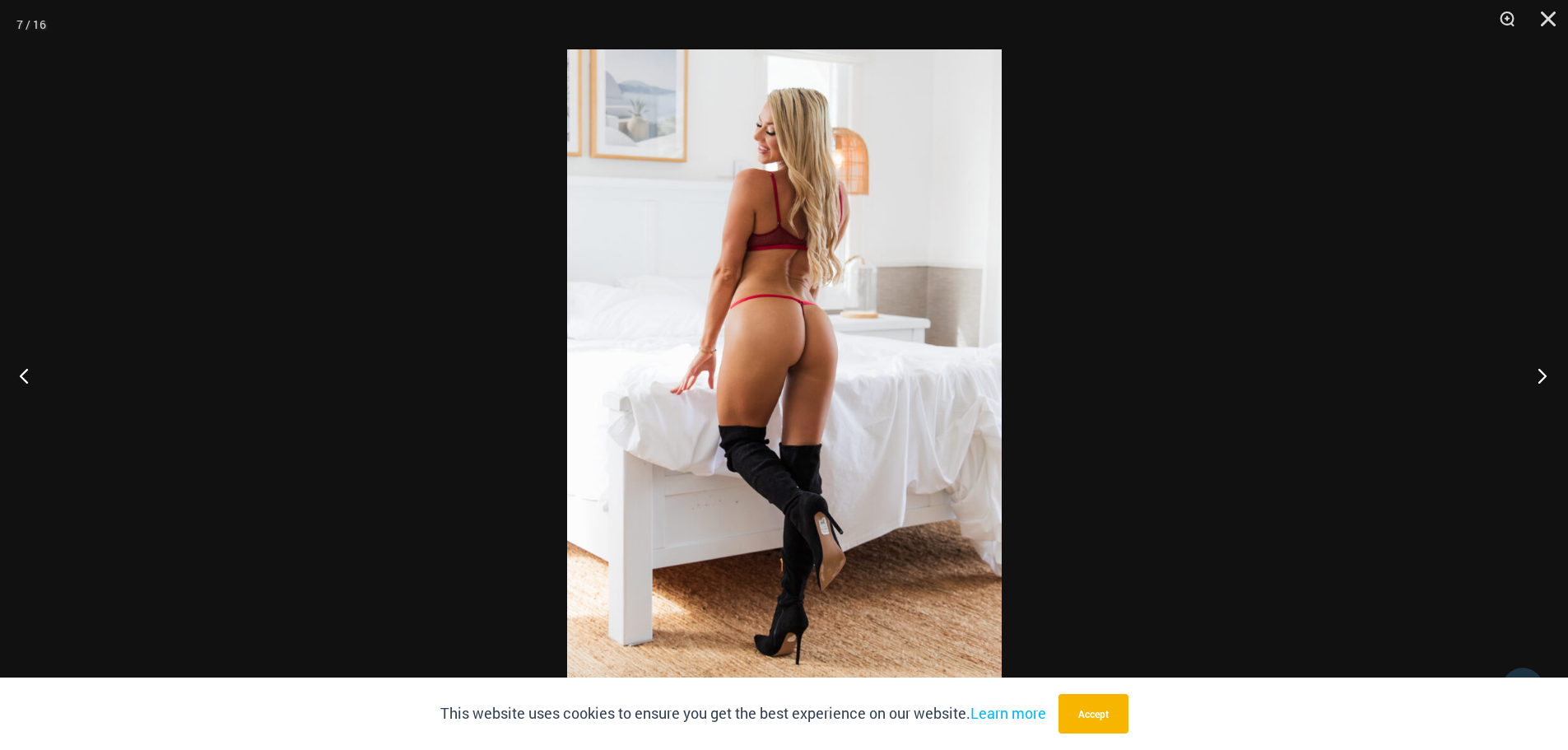
click at [1542, 373] on button "Next" at bounding box center [1537, 375] width 62 height 82
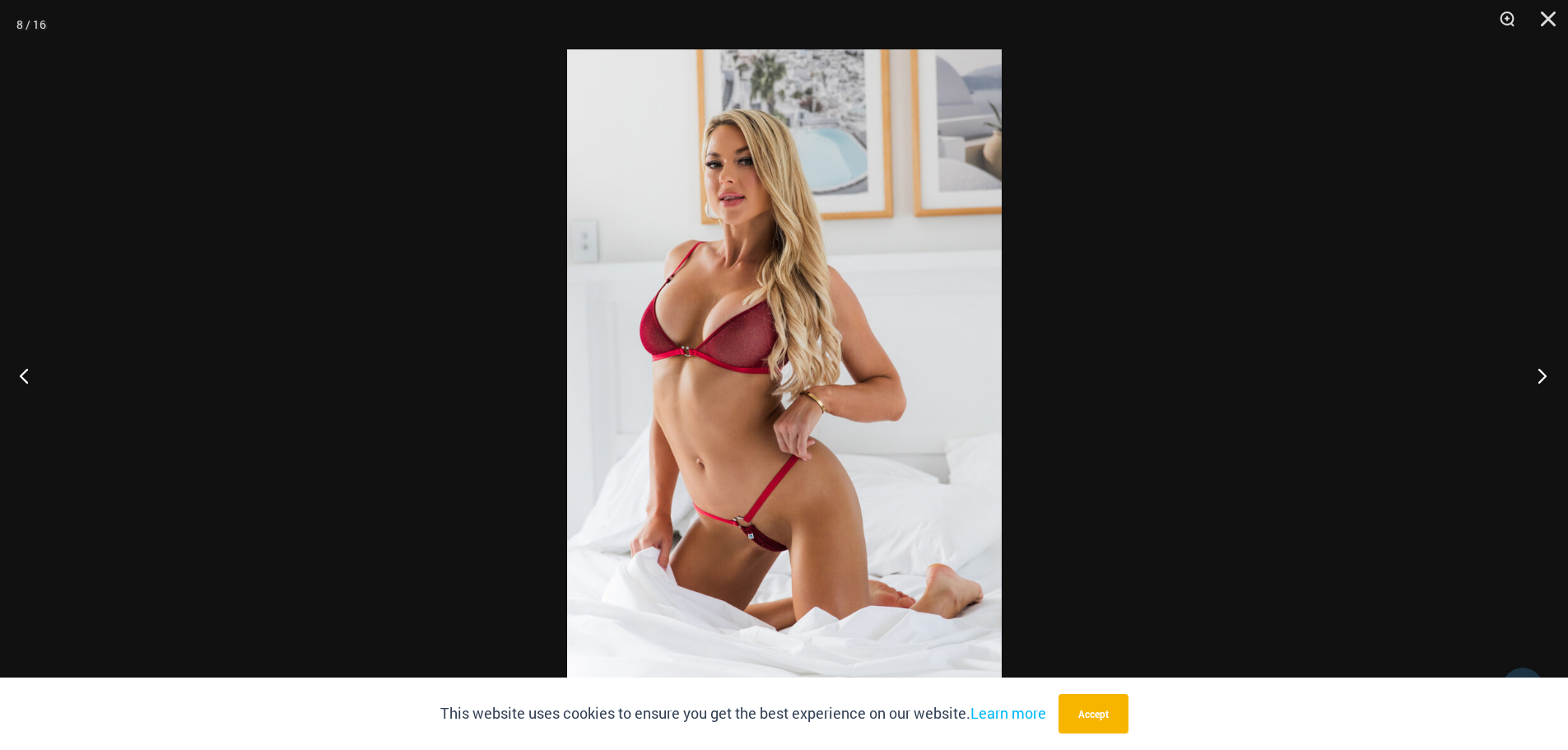
click at [1539, 377] on button "Next" at bounding box center [1537, 375] width 62 height 82
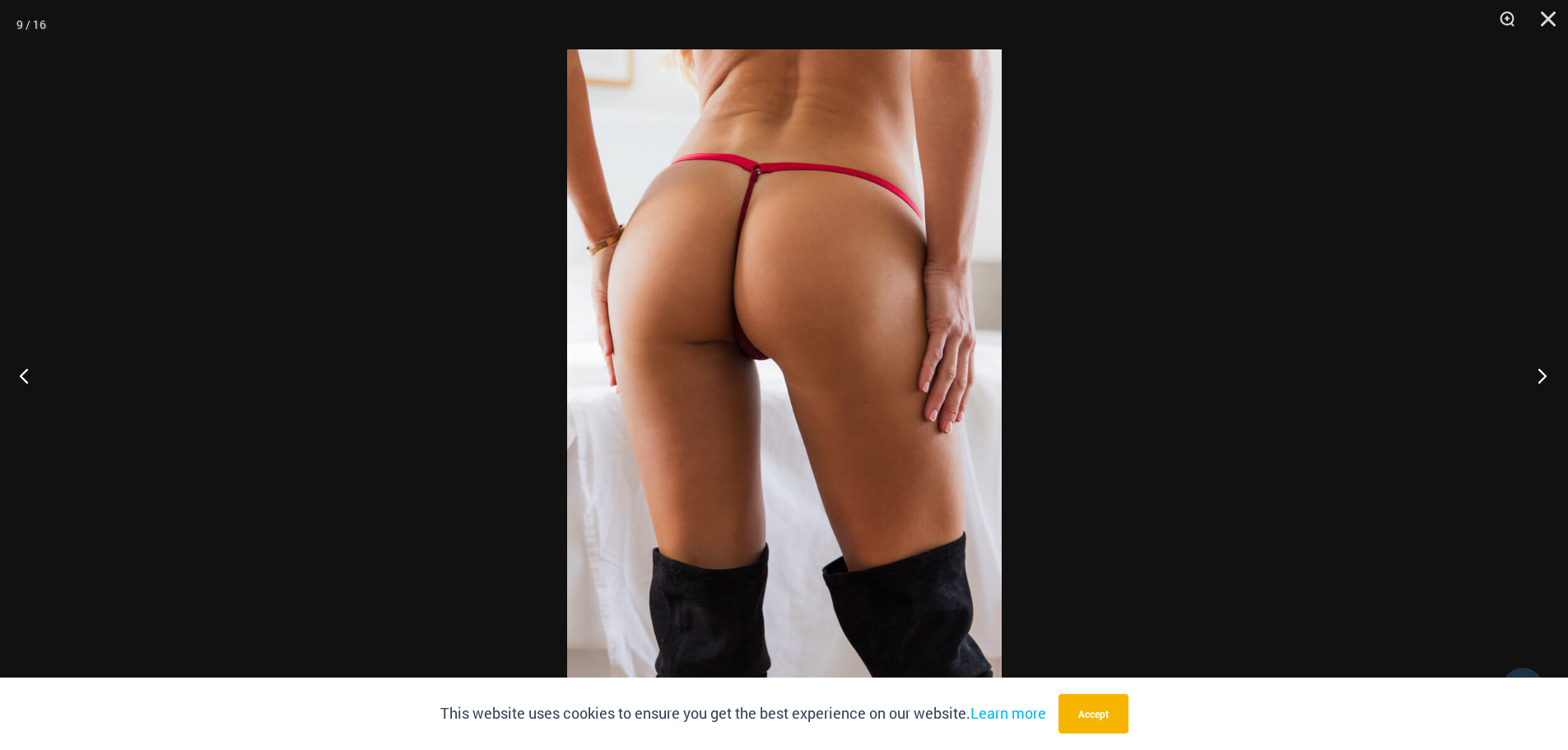
click at [1547, 360] on button "Next" at bounding box center [1537, 375] width 62 height 82
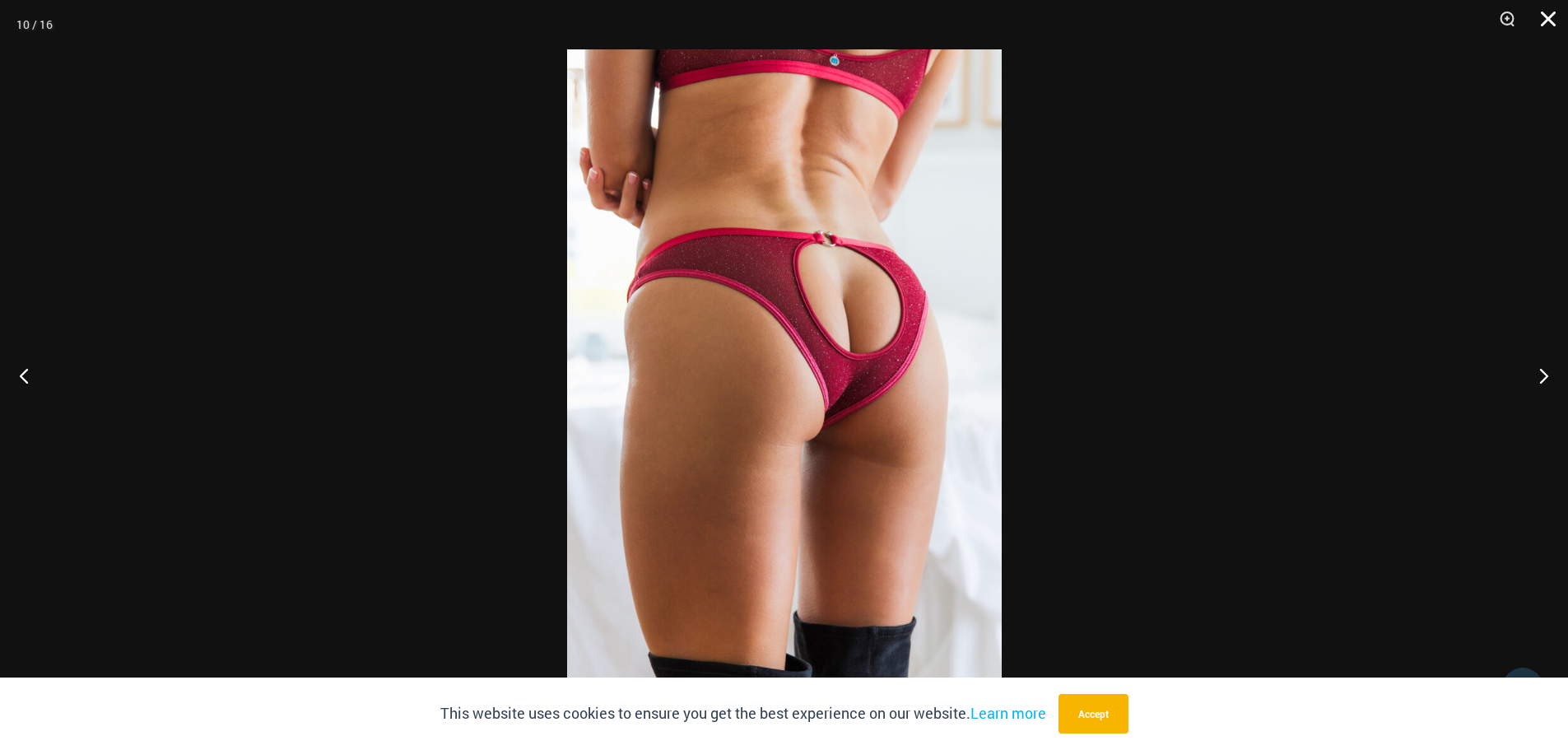
click at [1546, 15] on button "Close" at bounding box center [1542, 25] width 41 height 49
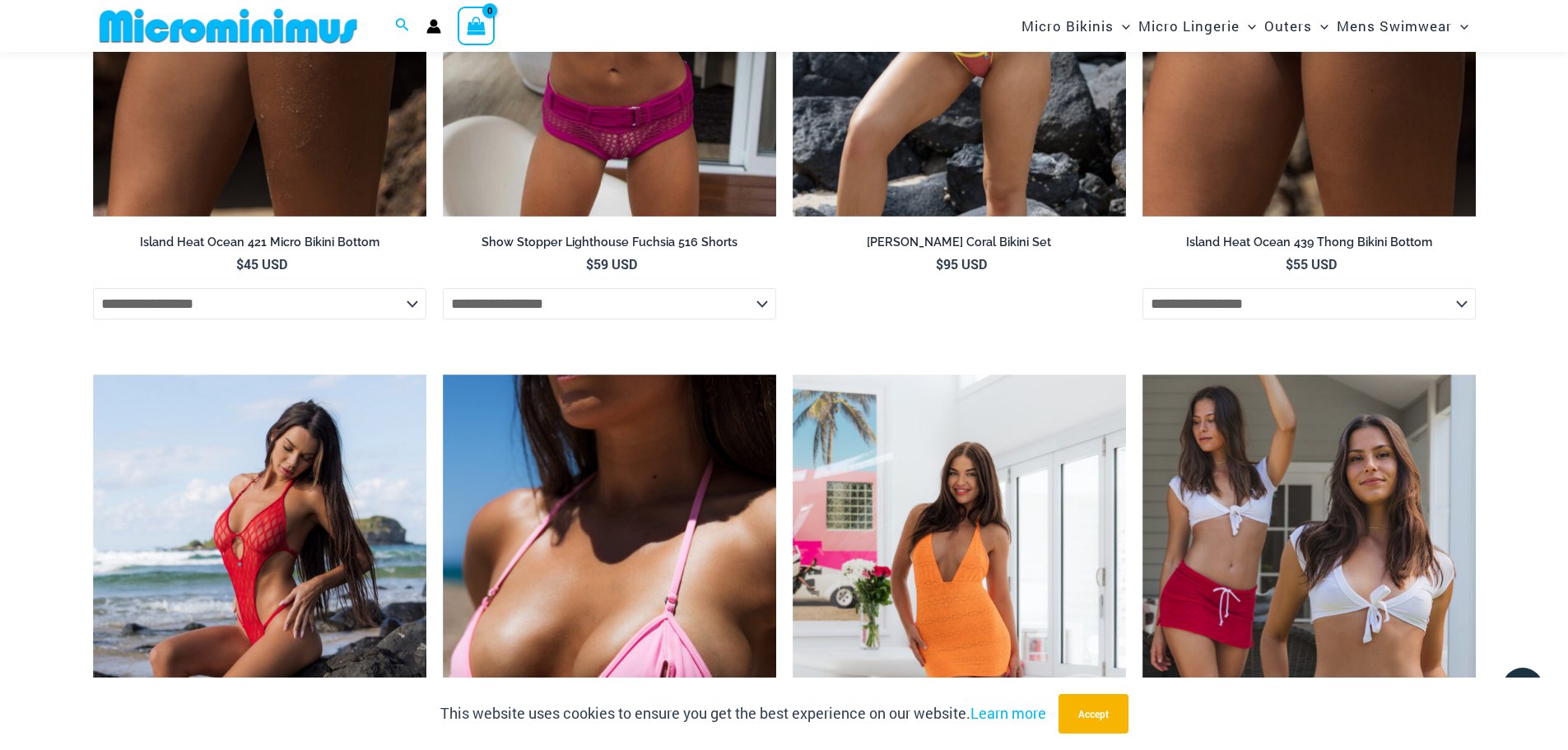
scroll to position [4772, 0]
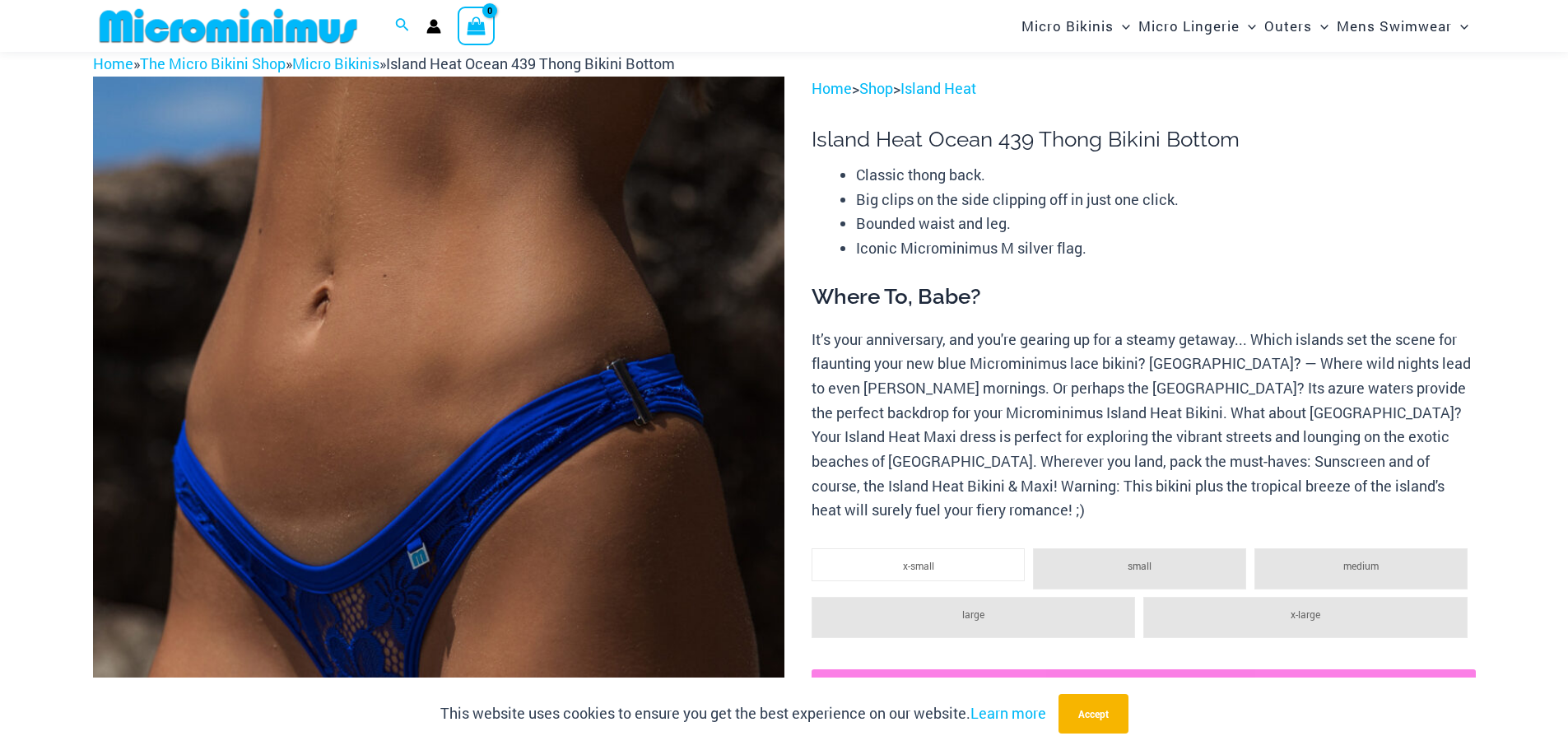
scroll to position [313, 0]
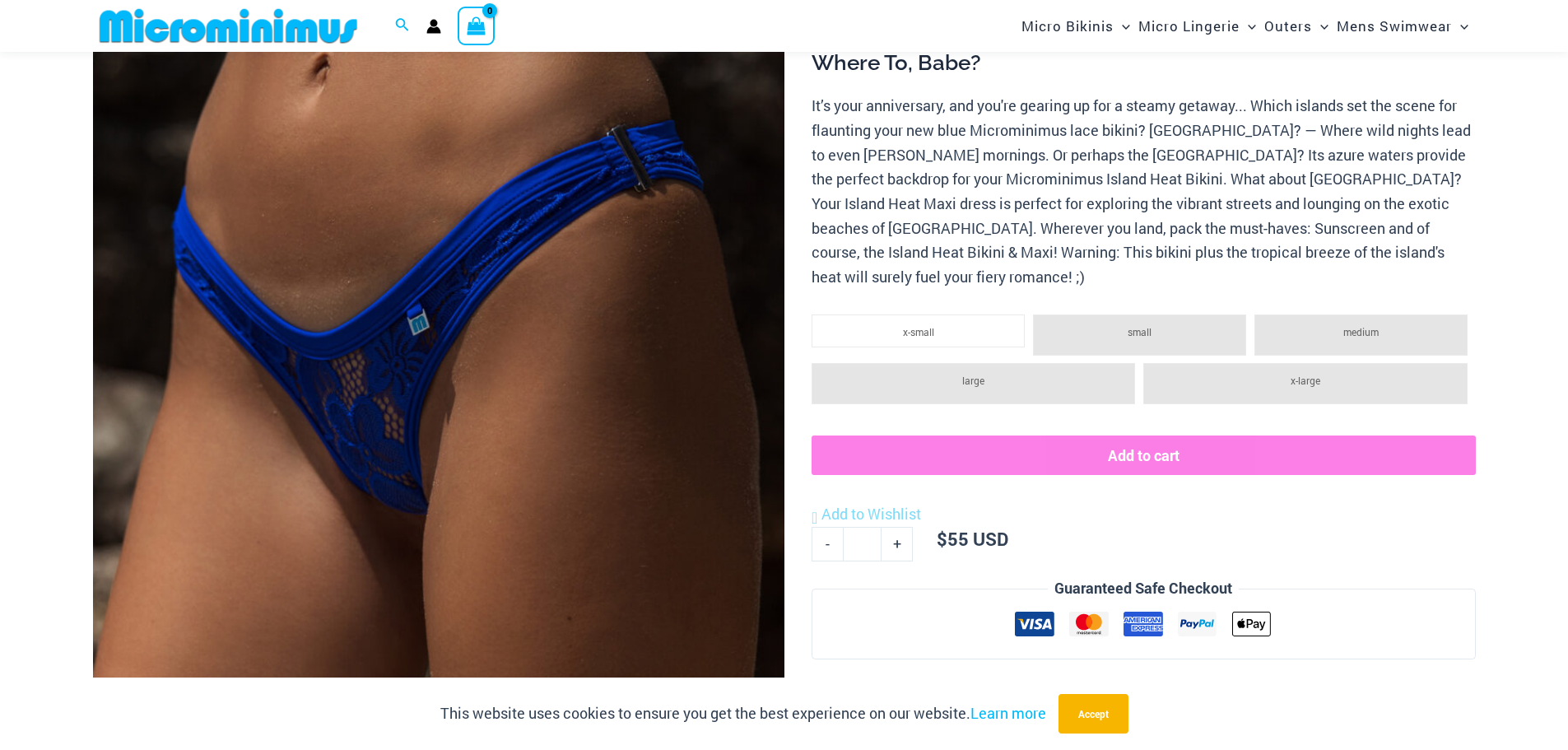
click at [642, 307] on img at bounding box center [438, 362] width 691 height 1037
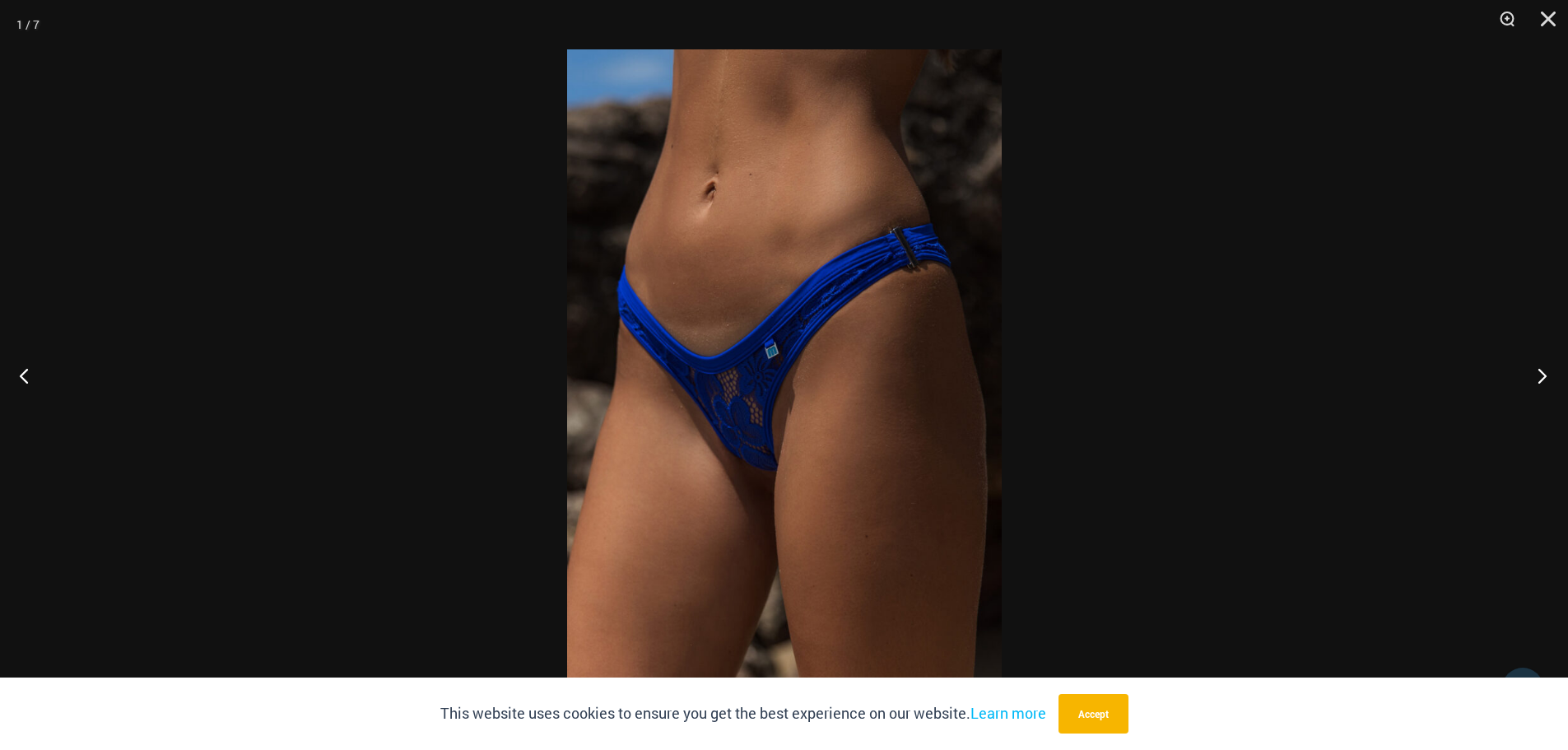
click at [1537, 378] on button "Next" at bounding box center [1537, 375] width 62 height 82
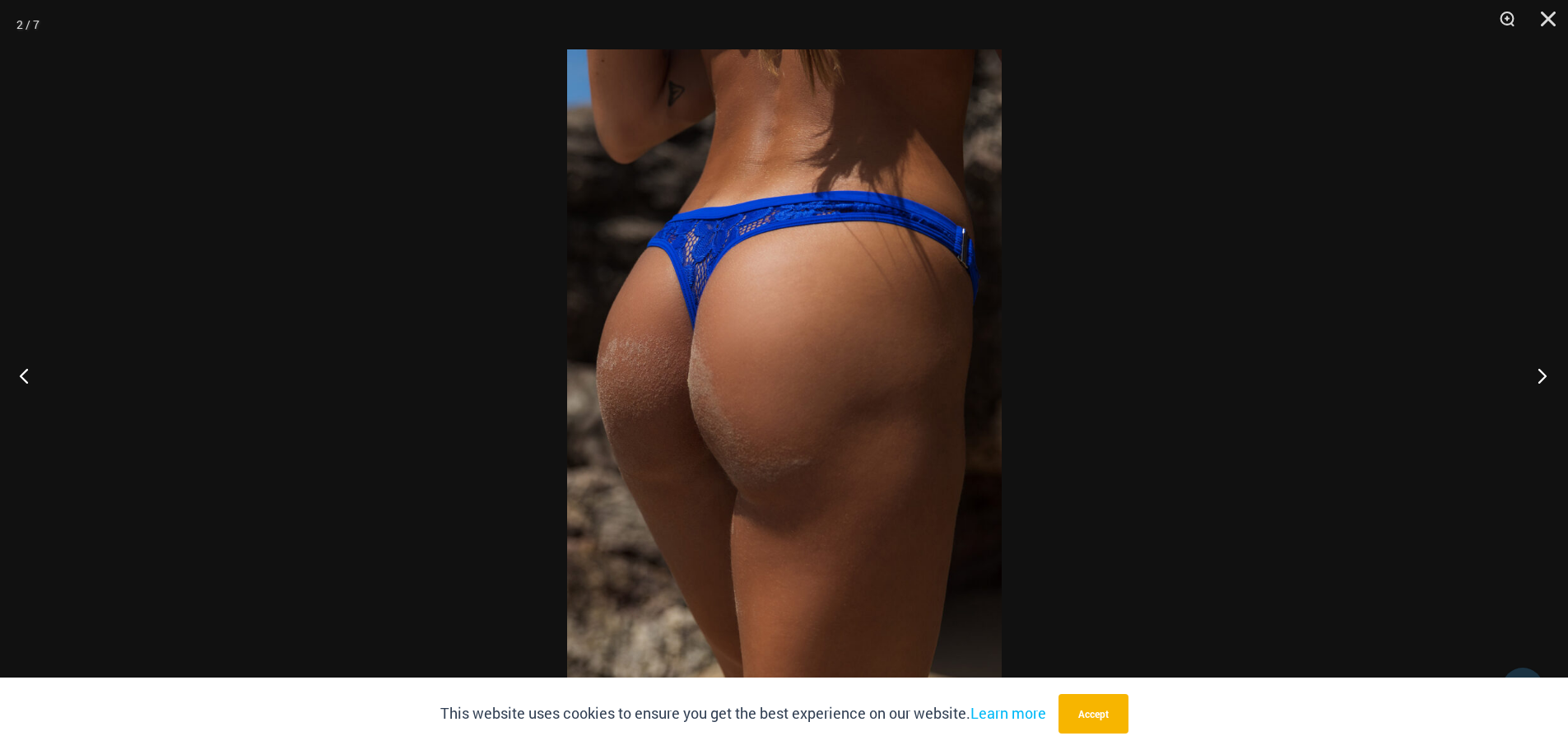
click at [1537, 378] on button "Next" at bounding box center [1537, 375] width 62 height 82
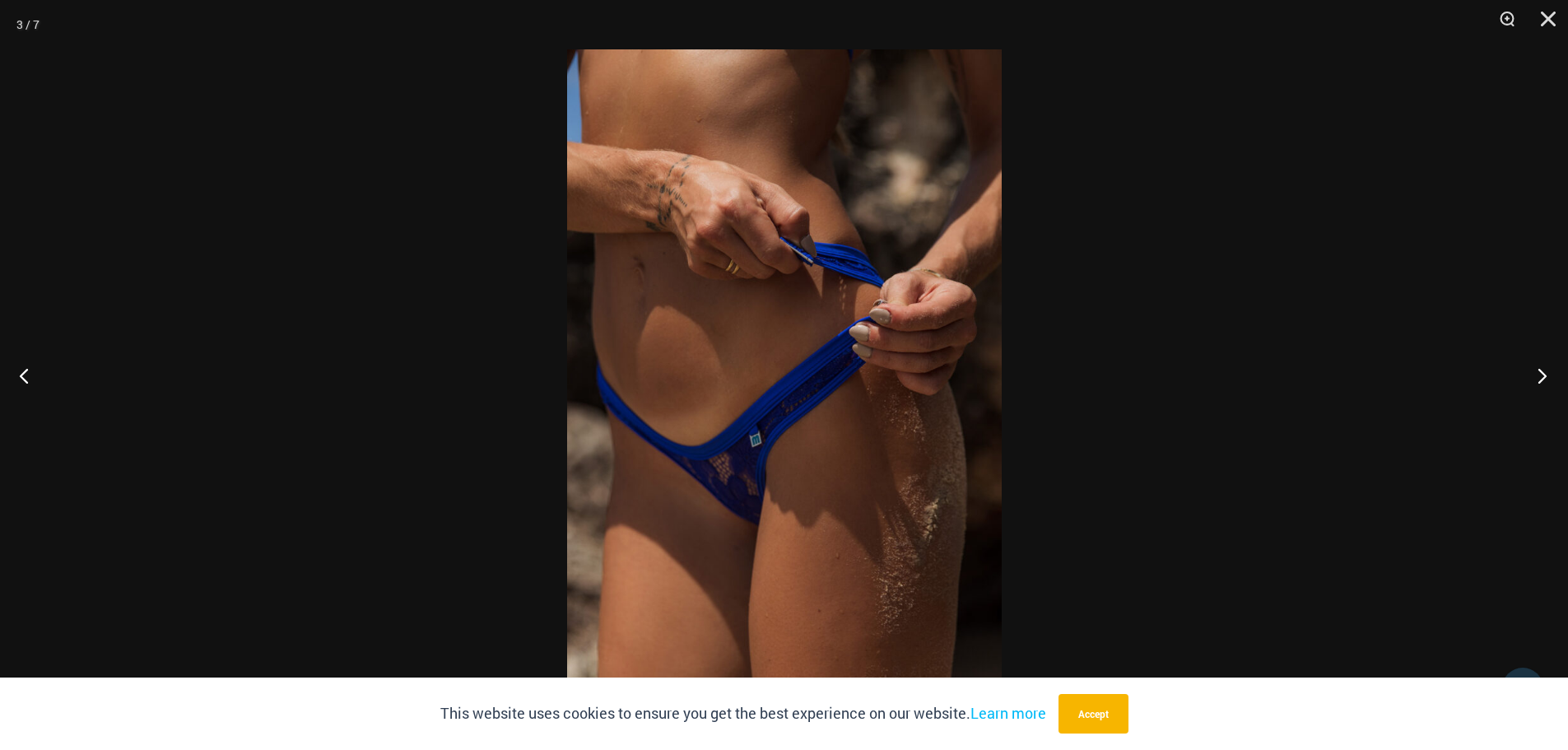
click at [1537, 378] on button "Next" at bounding box center [1537, 375] width 62 height 82
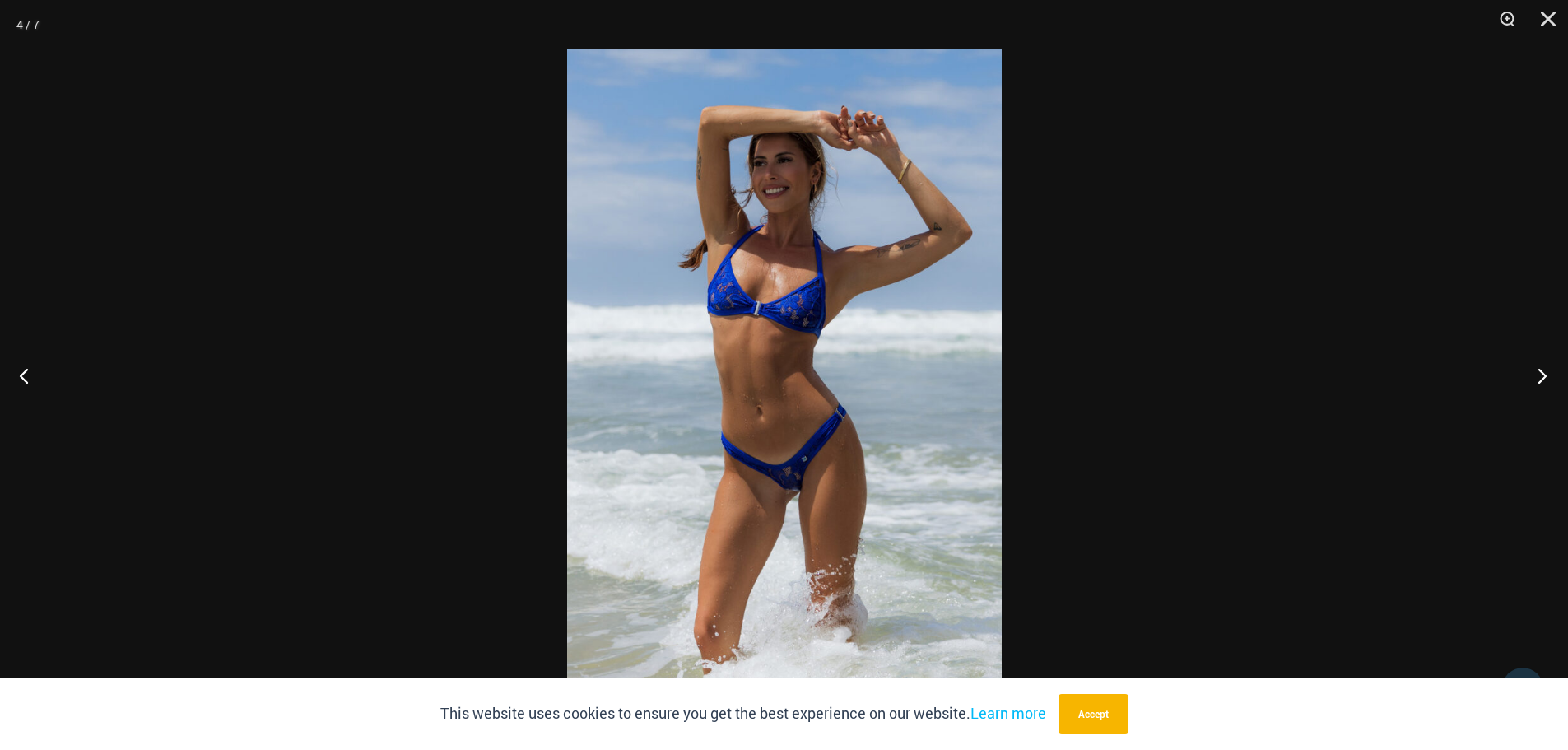
click at [1537, 378] on button "Next" at bounding box center [1537, 375] width 62 height 82
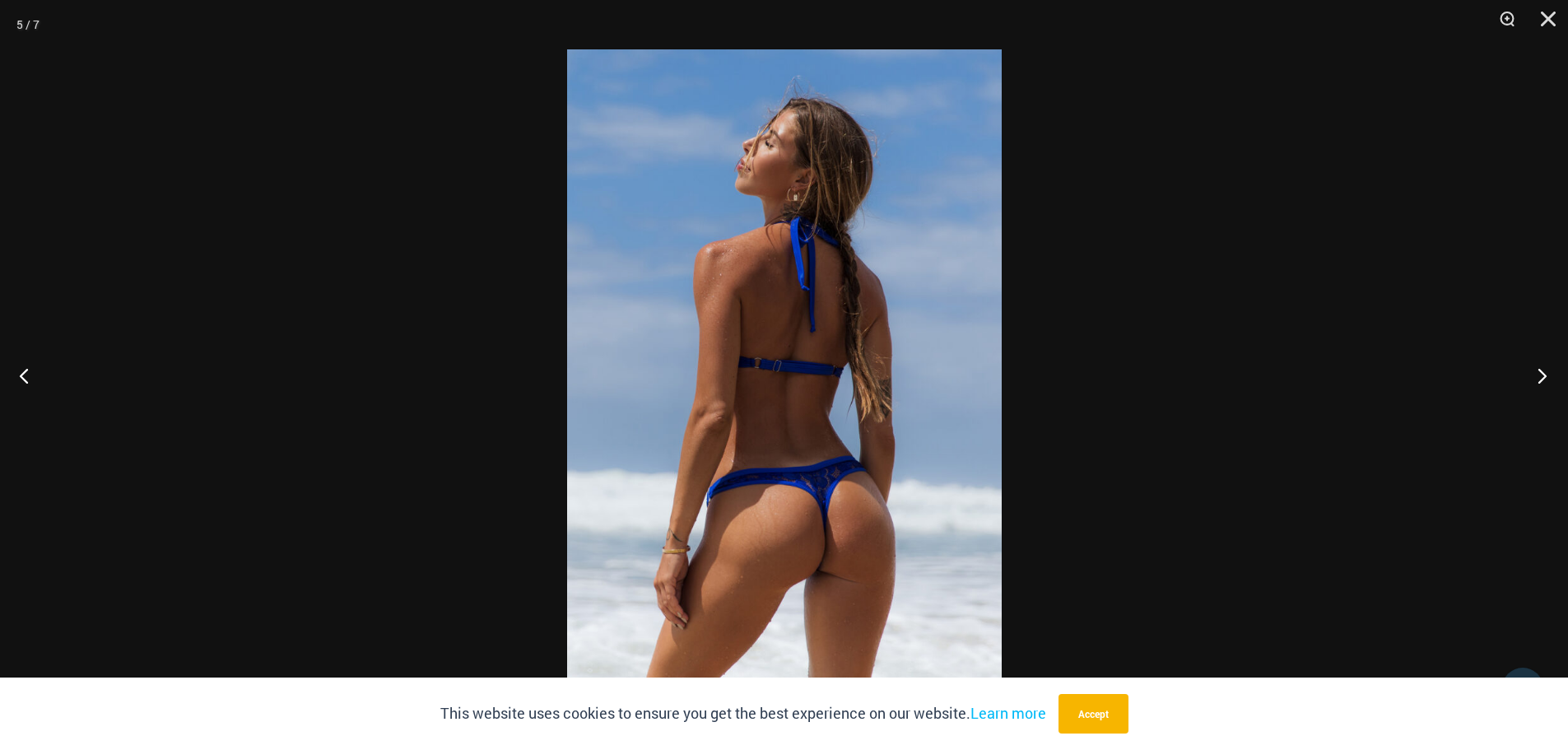
click at [1537, 378] on button "Next" at bounding box center [1537, 375] width 62 height 82
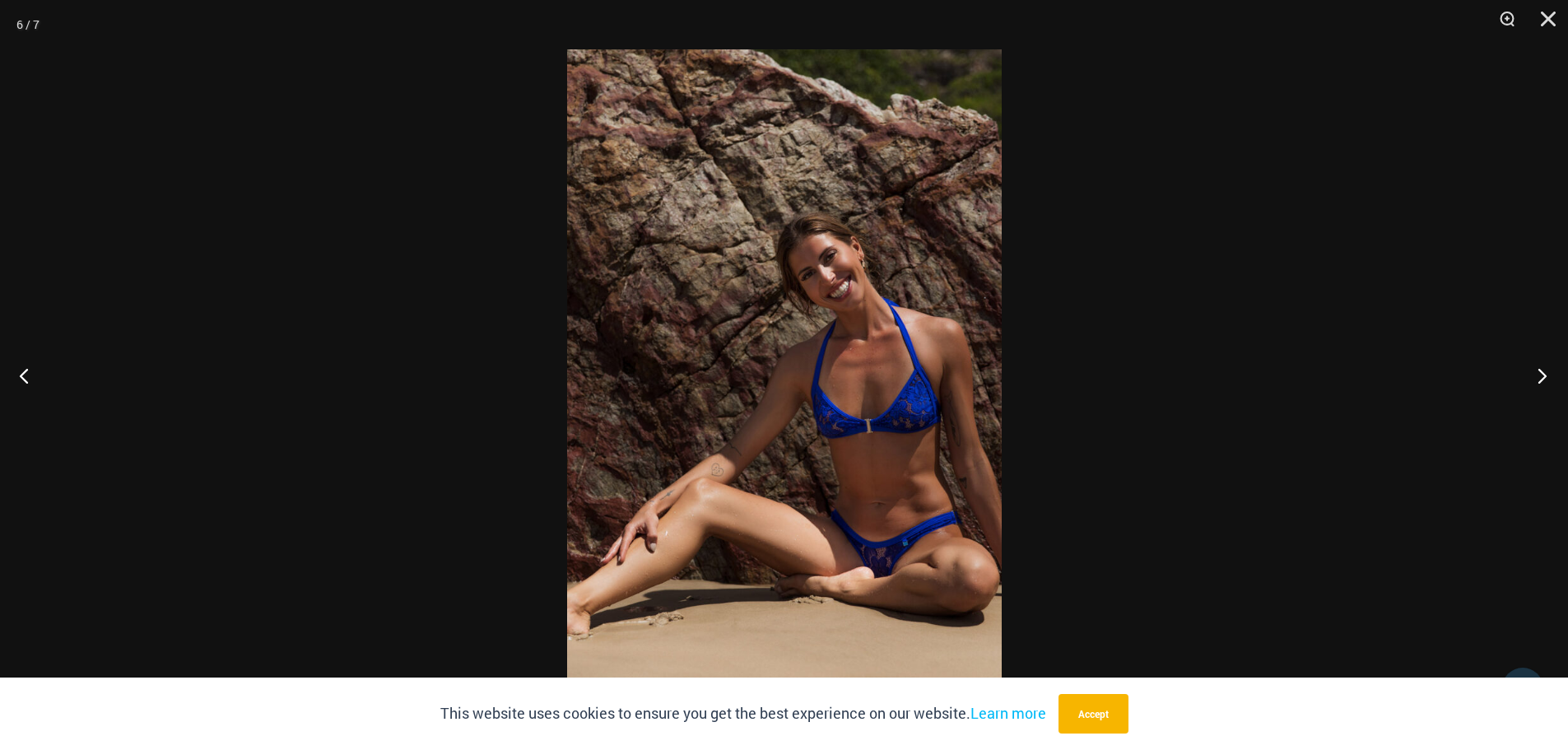
click at [1537, 378] on button "Next" at bounding box center [1537, 375] width 62 height 82
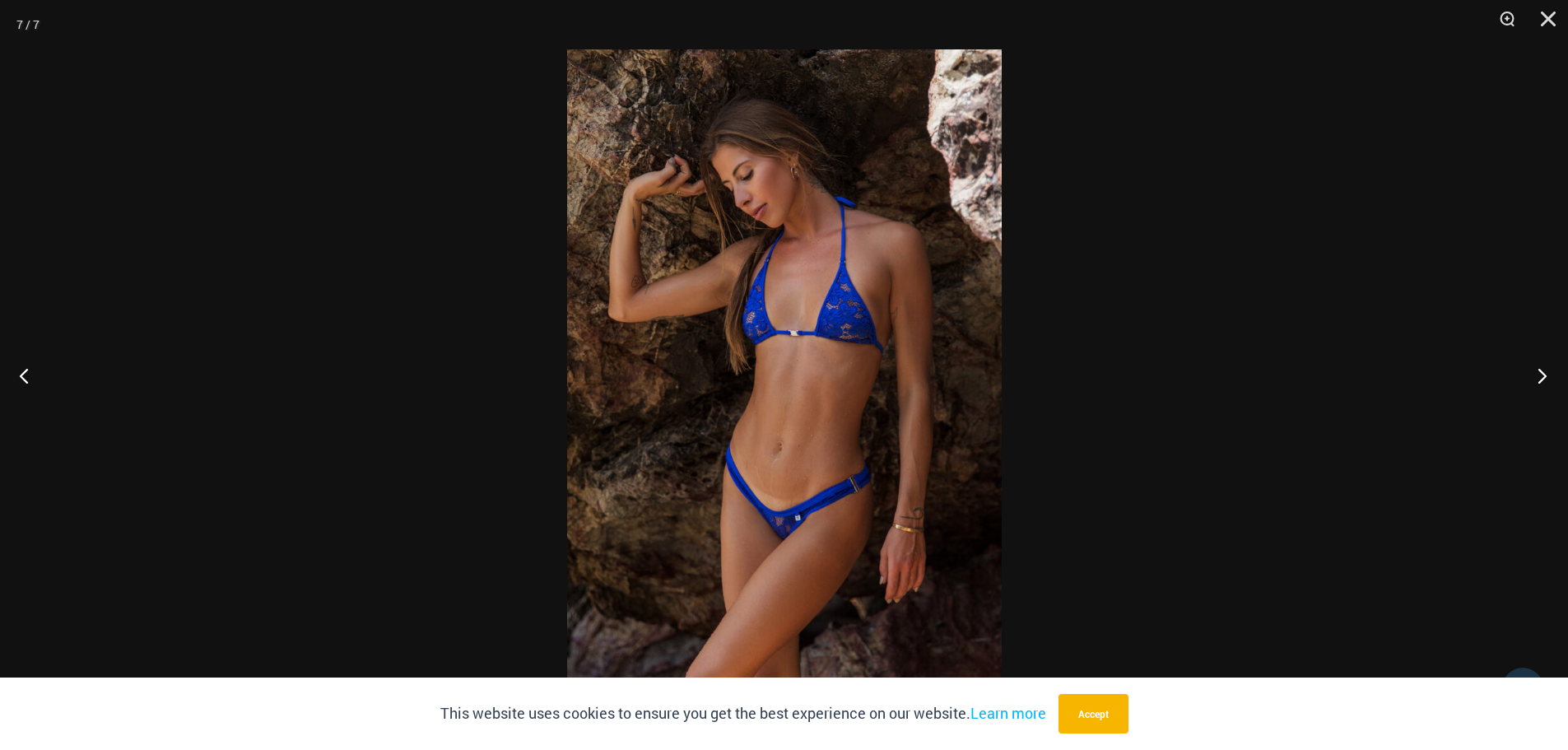
click at [1537, 378] on button "Next" at bounding box center [1537, 375] width 62 height 82
